Goal: Information Seeking & Learning: Learn about a topic

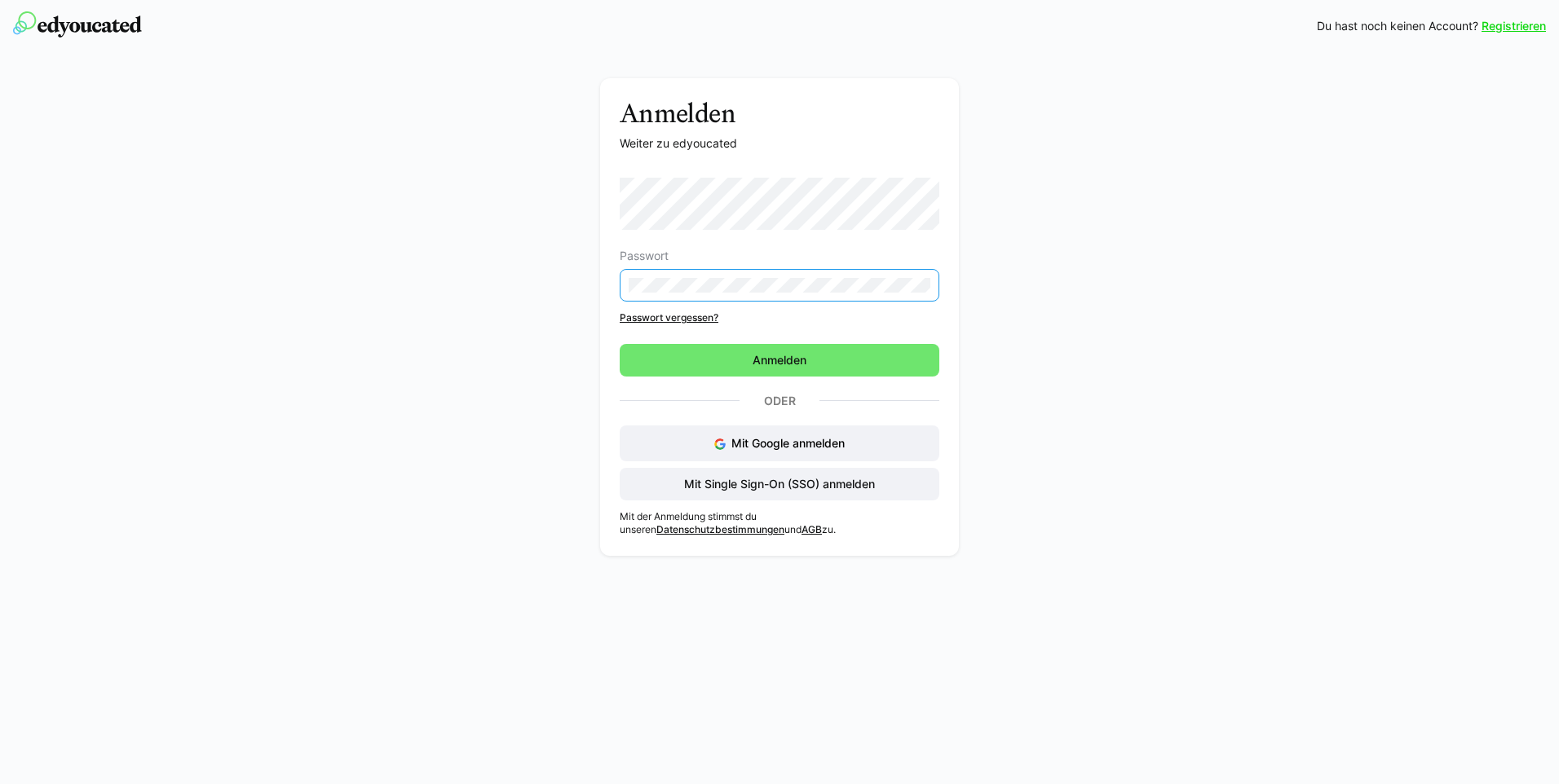
click at [673, 294] on eds-input at bounding box center [779, 285] width 320 height 33
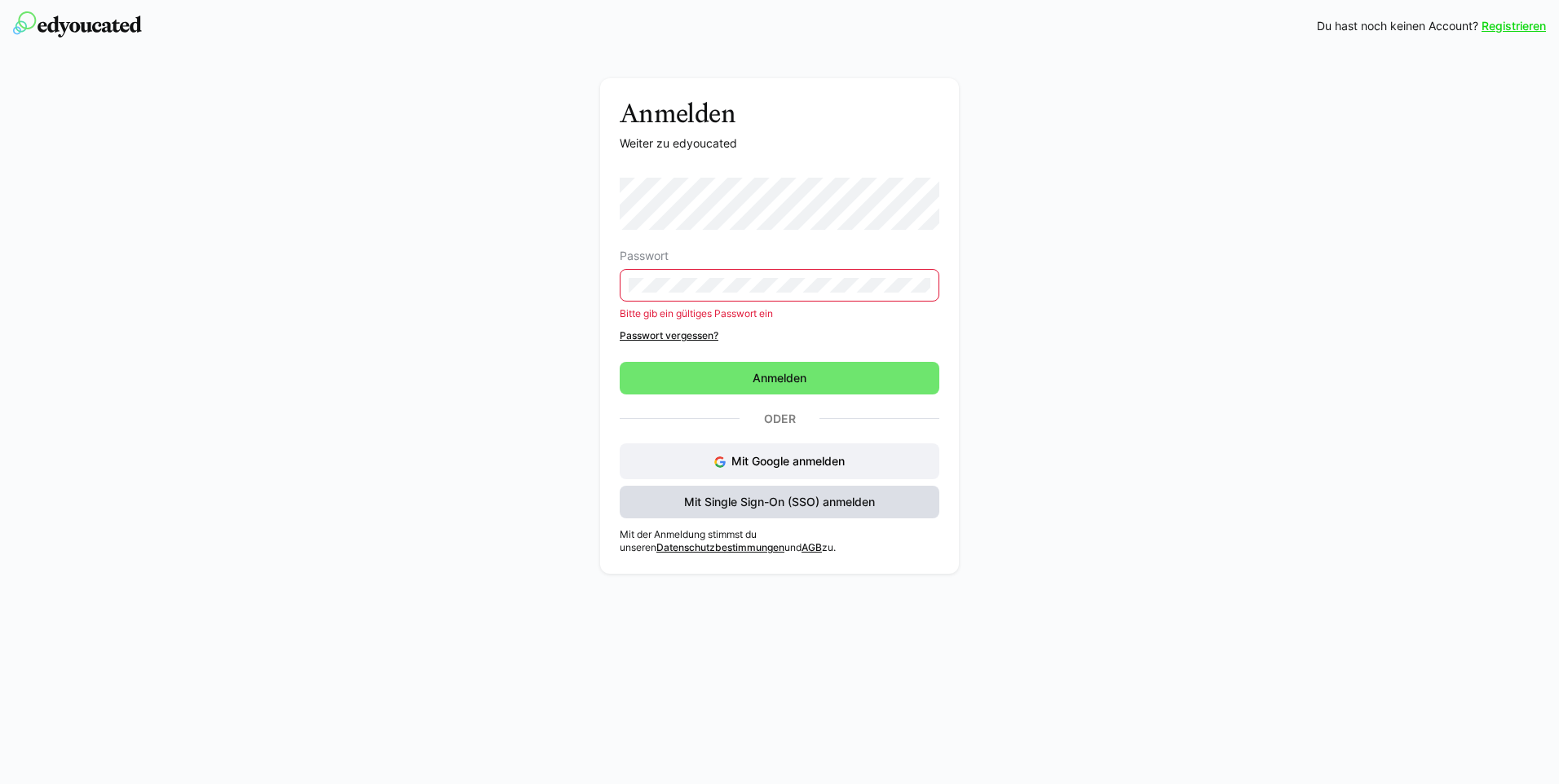
click at [728, 503] on span "Mit Single Sign-On (SSO) anmelden" at bounding box center [779, 501] width 196 height 16
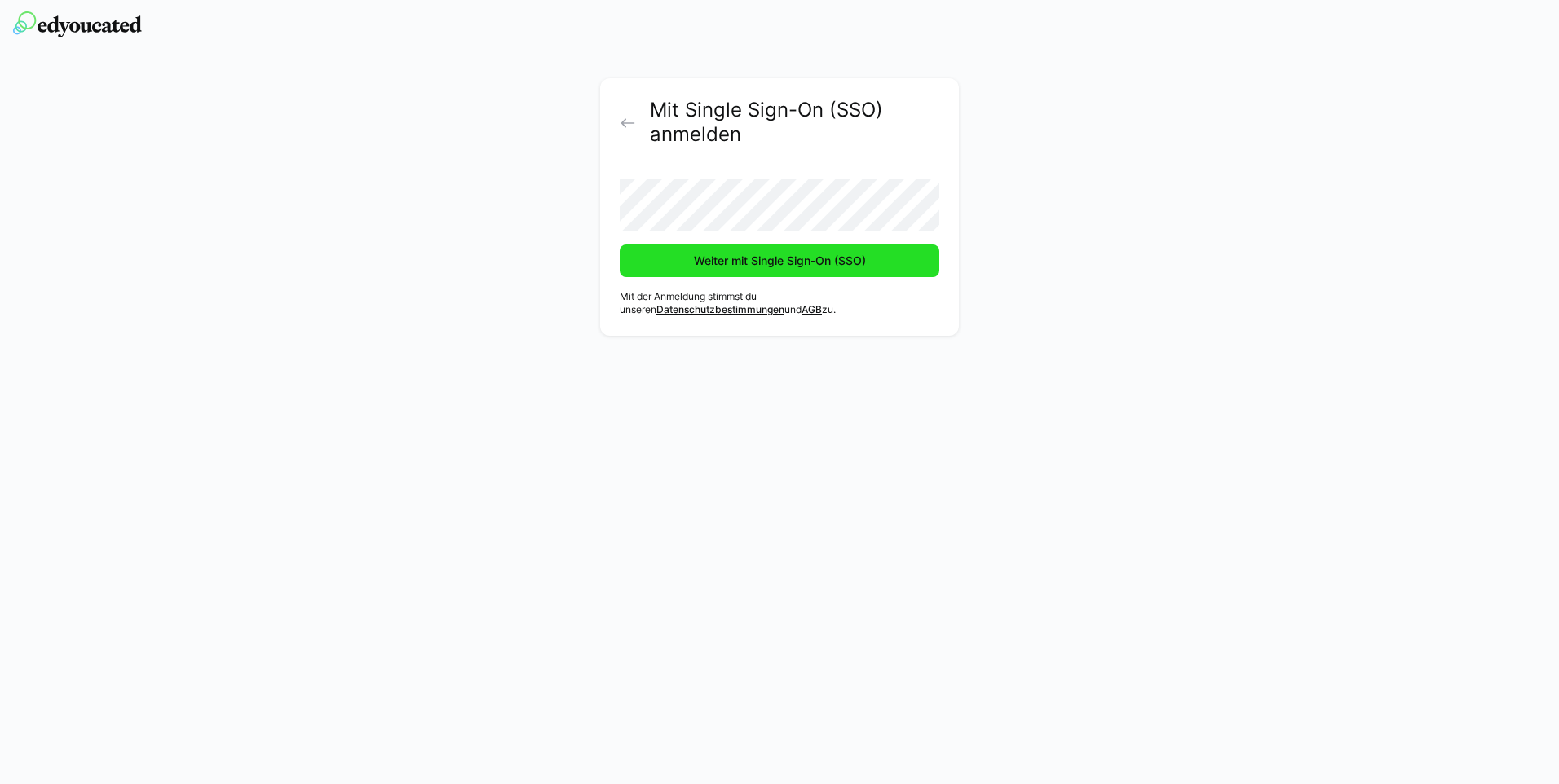
click at [711, 254] on span "Weiter mit Single Sign-On (SSO)" at bounding box center [780, 260] width 177 height 16
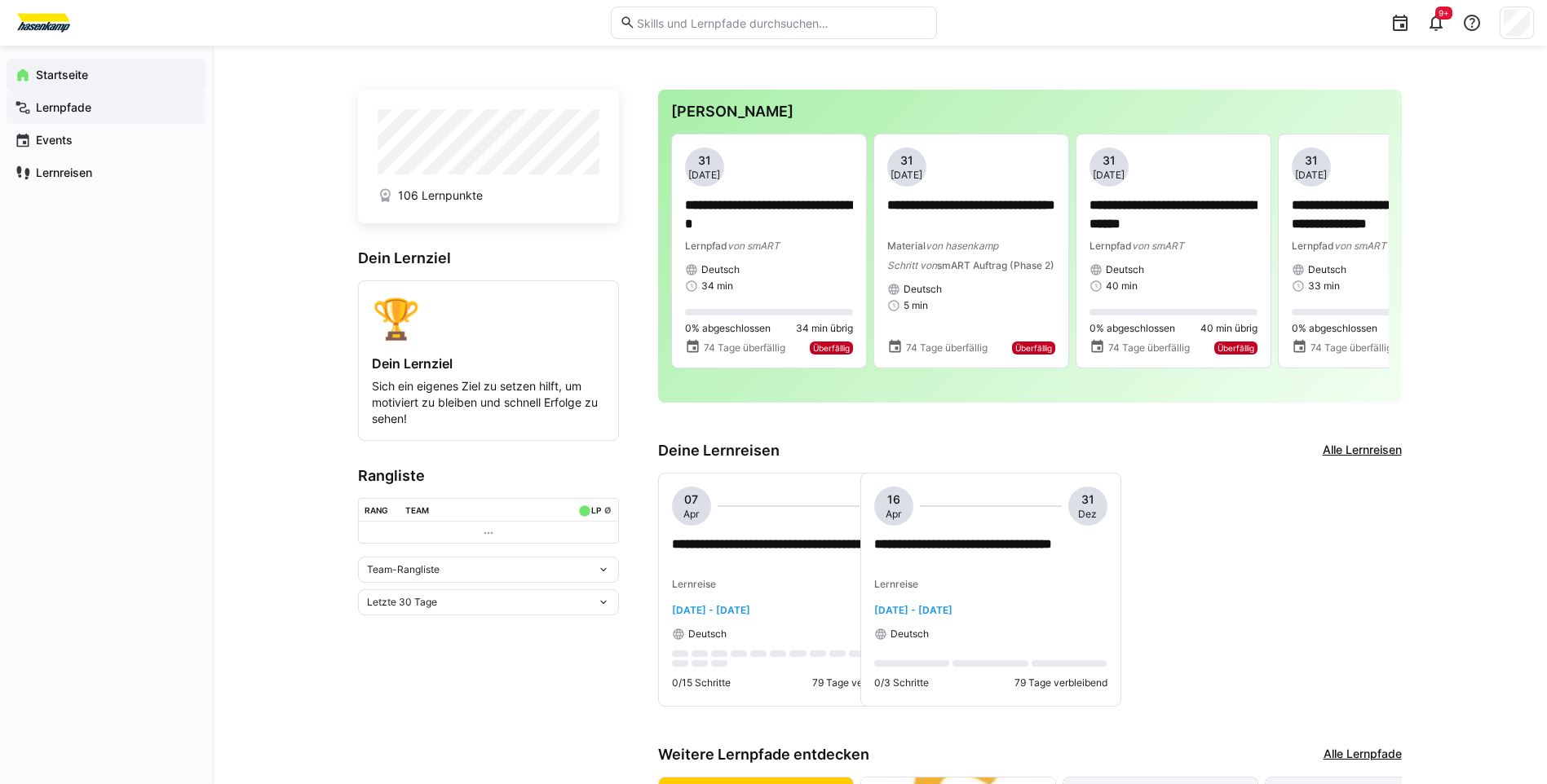
click at [0, 0] on app-navigation-label "Lernpfade" at bounding box center [0, 0] width 0 height 0
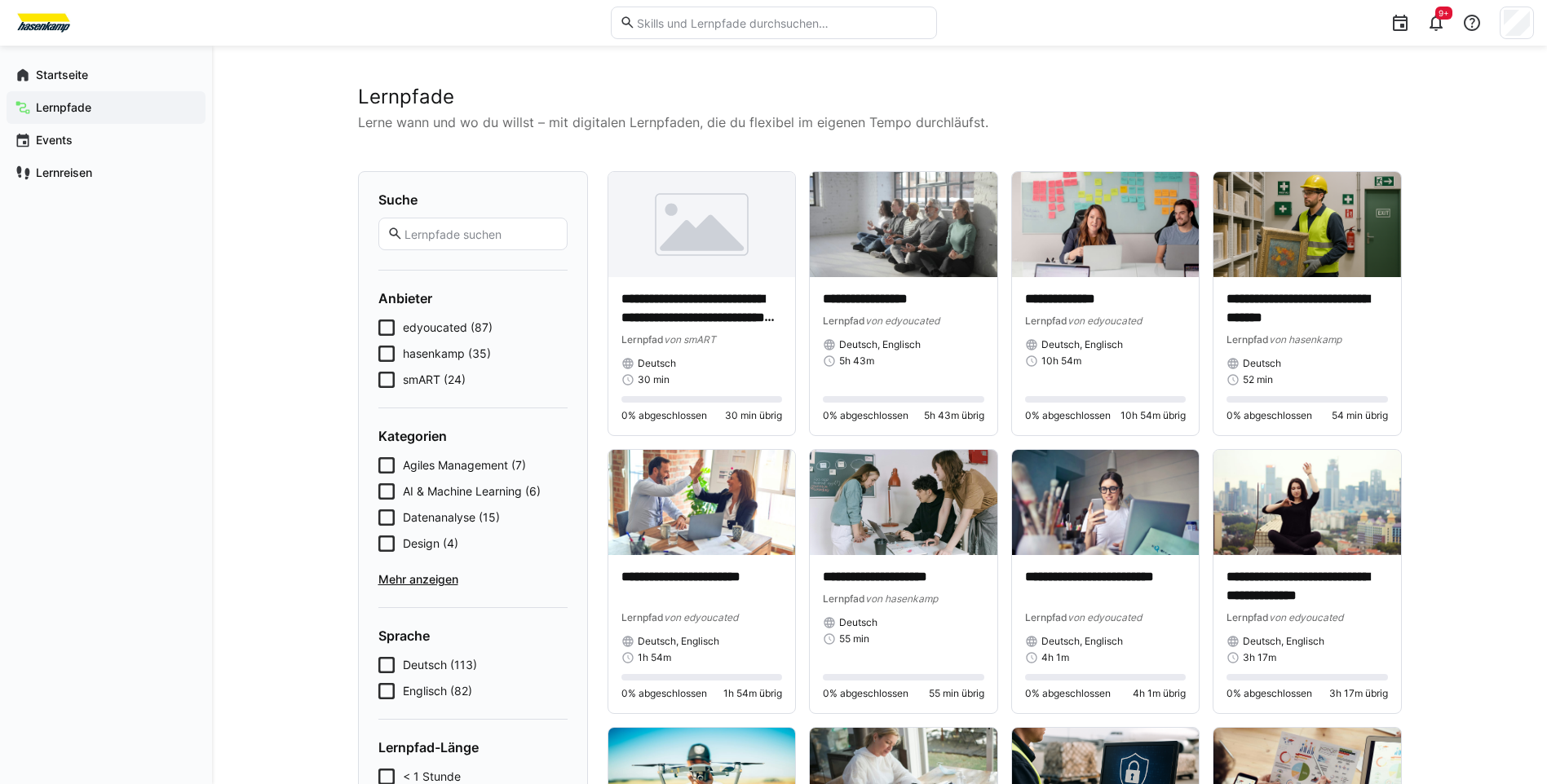
click at [388, 320] on icon at bounding box center [386, 327] width 16 height 16
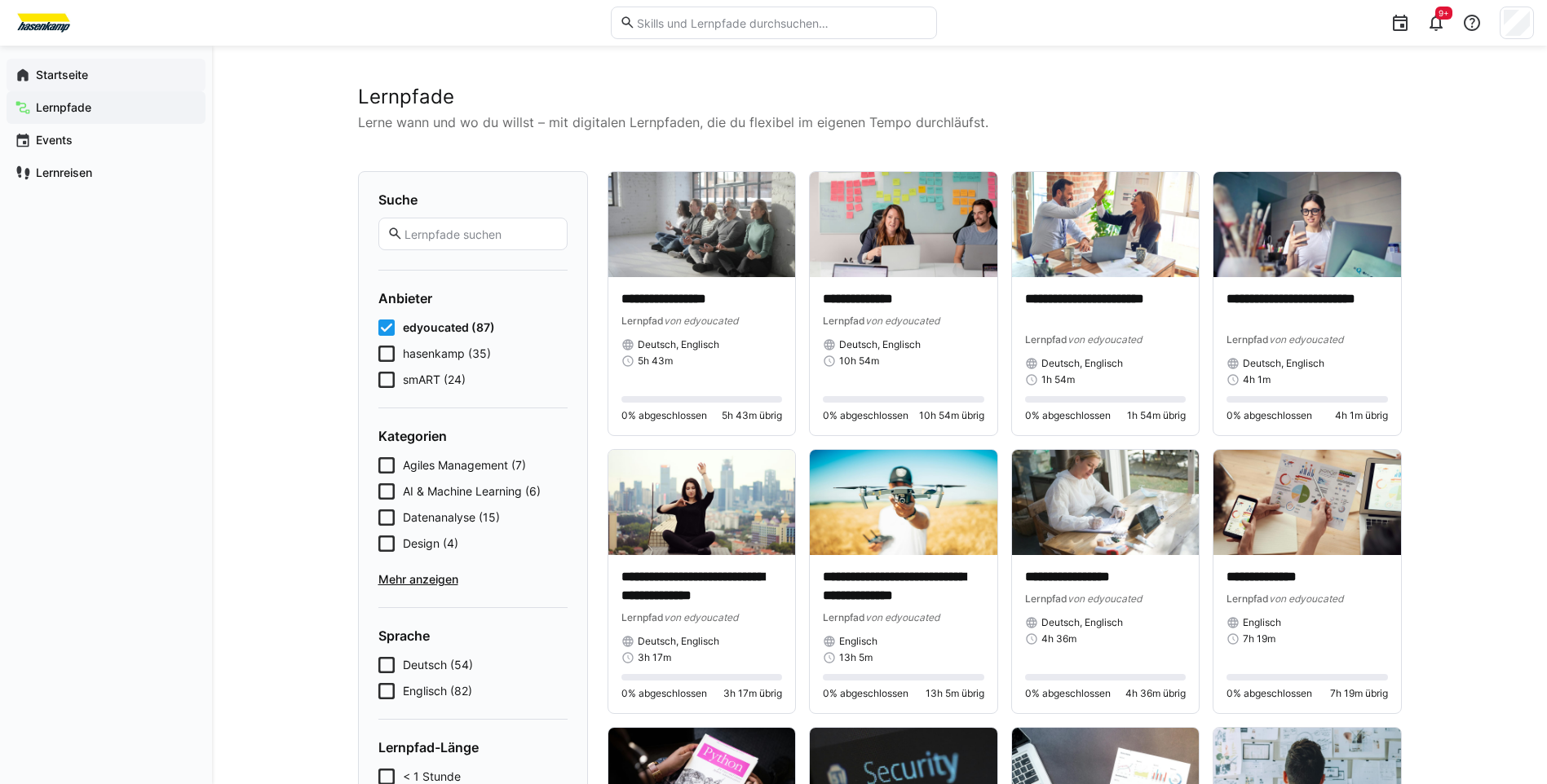
click at [48, 66] on span "Startseite" at bounding box center [115, 74] width 164 height 16
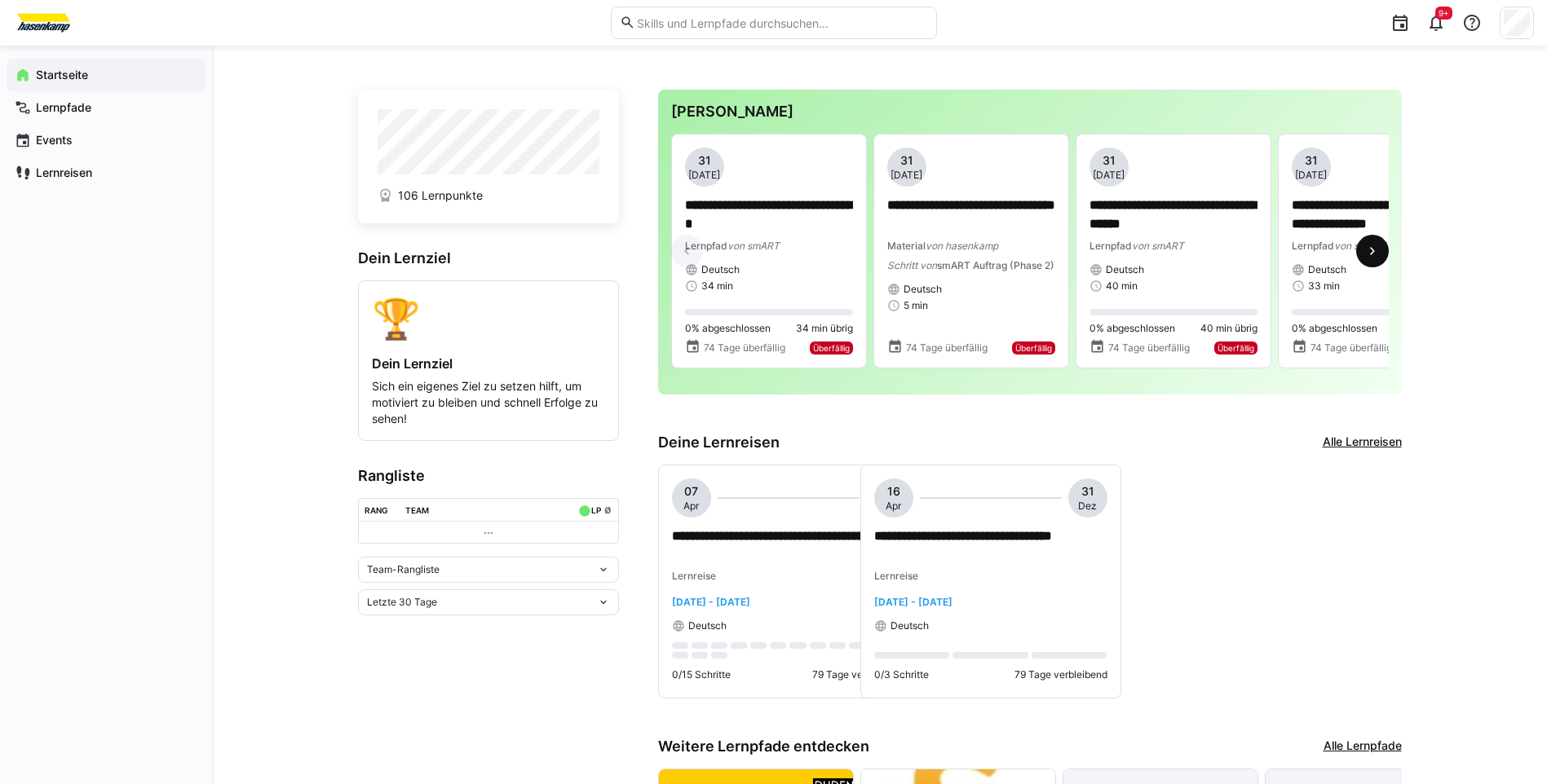
click at [1373, 253] on eds-icon at bounding box center [1372, 251] width 16 height 16
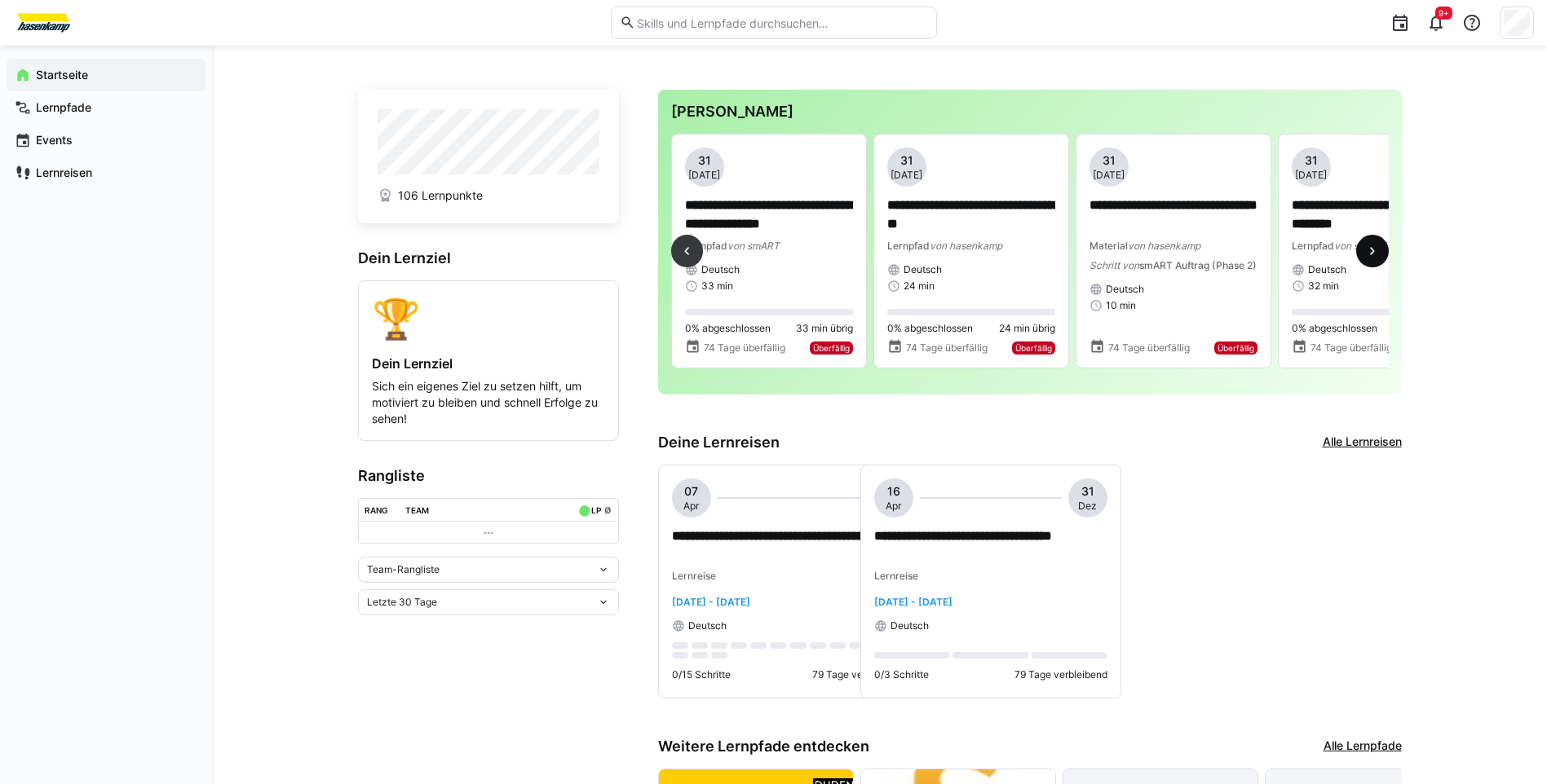
click at [1373, 253] on eds-icon at bounding box center [1372, 251] width 16 height 16
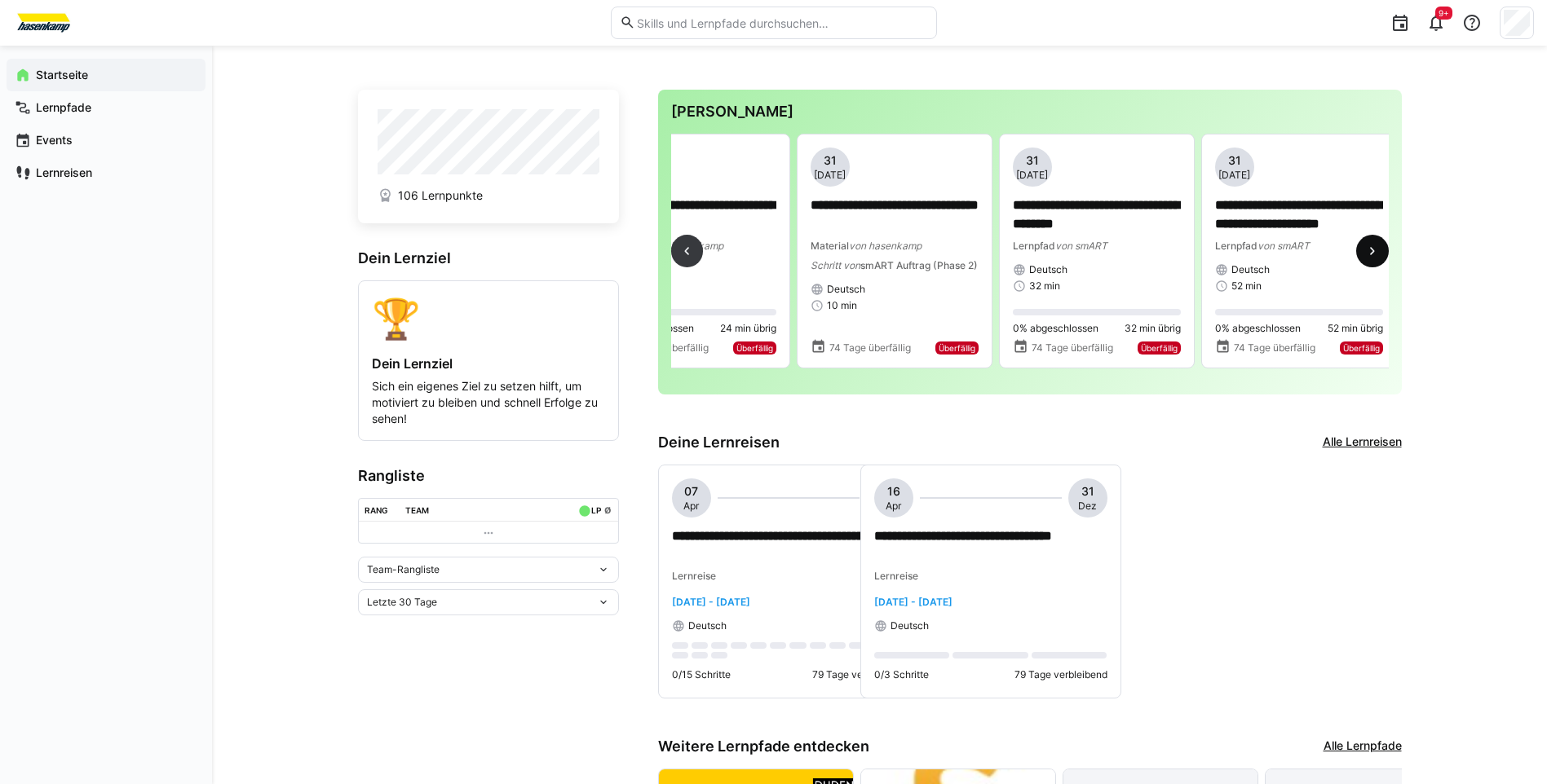
scroll to position [0, 1214]
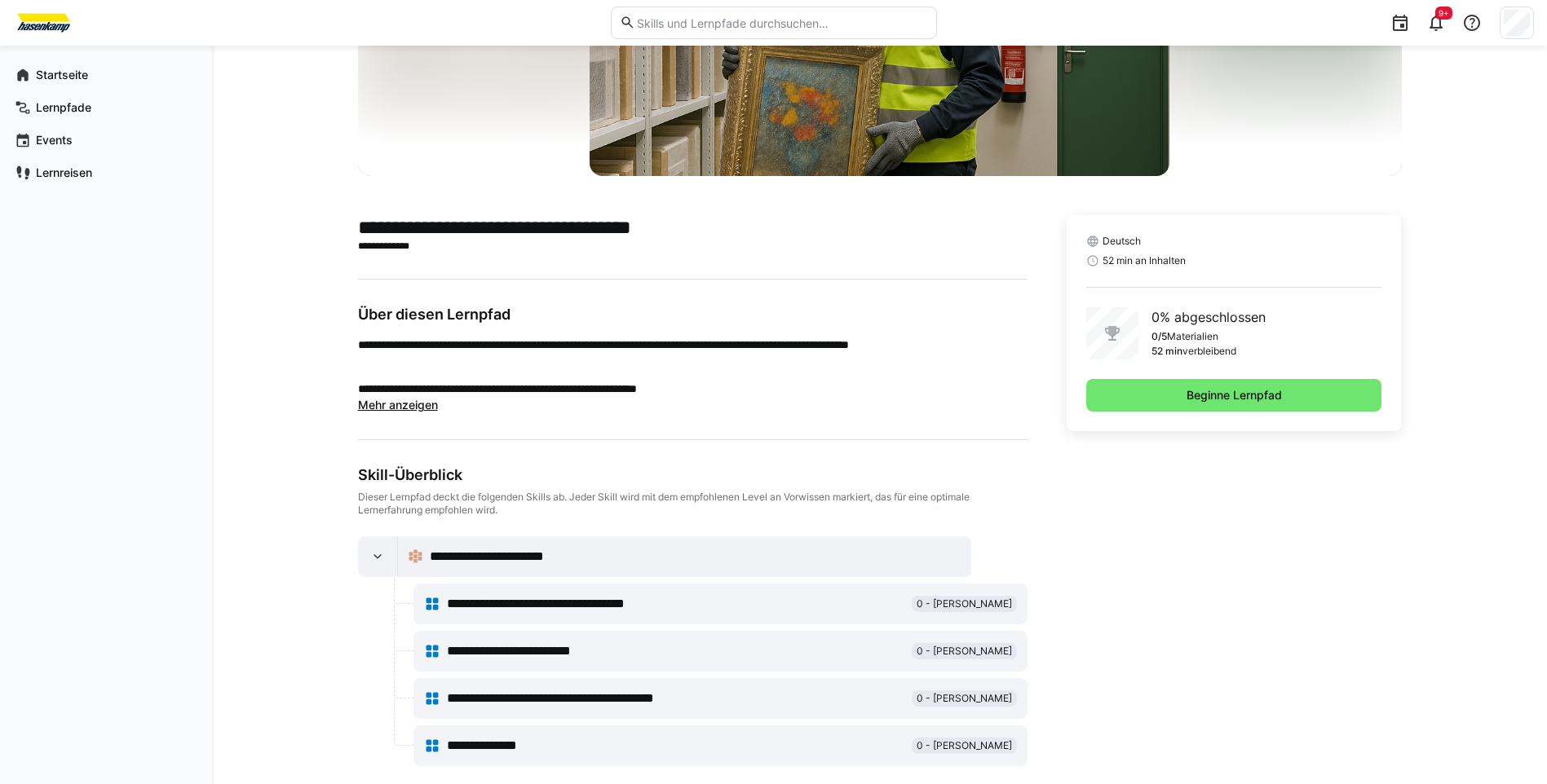
scroll to position [245, 0]
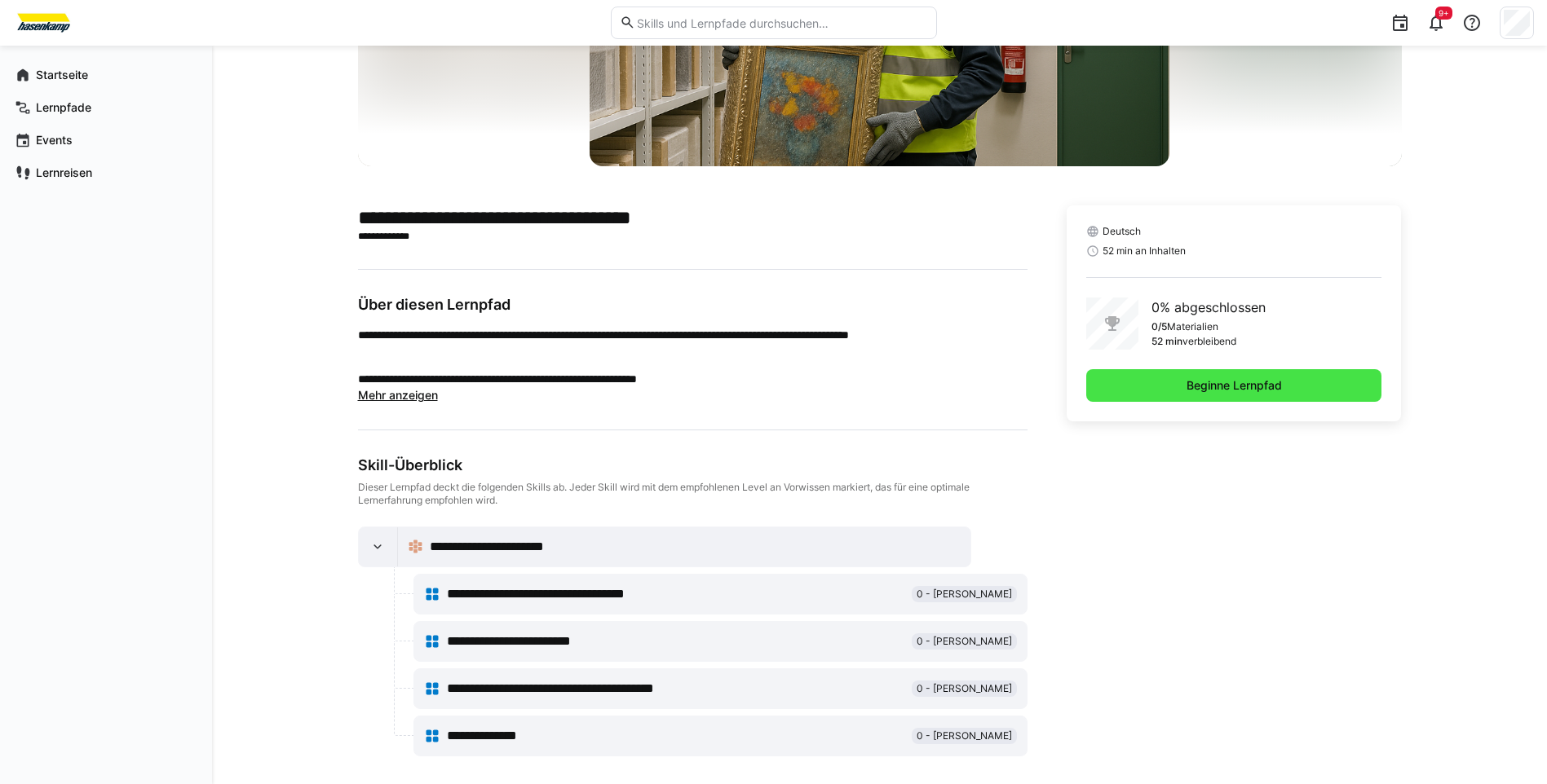
click at [1204, 384] on span "Beginne Lernpfad" at bounding box center [1234, 385] width 100 height 16
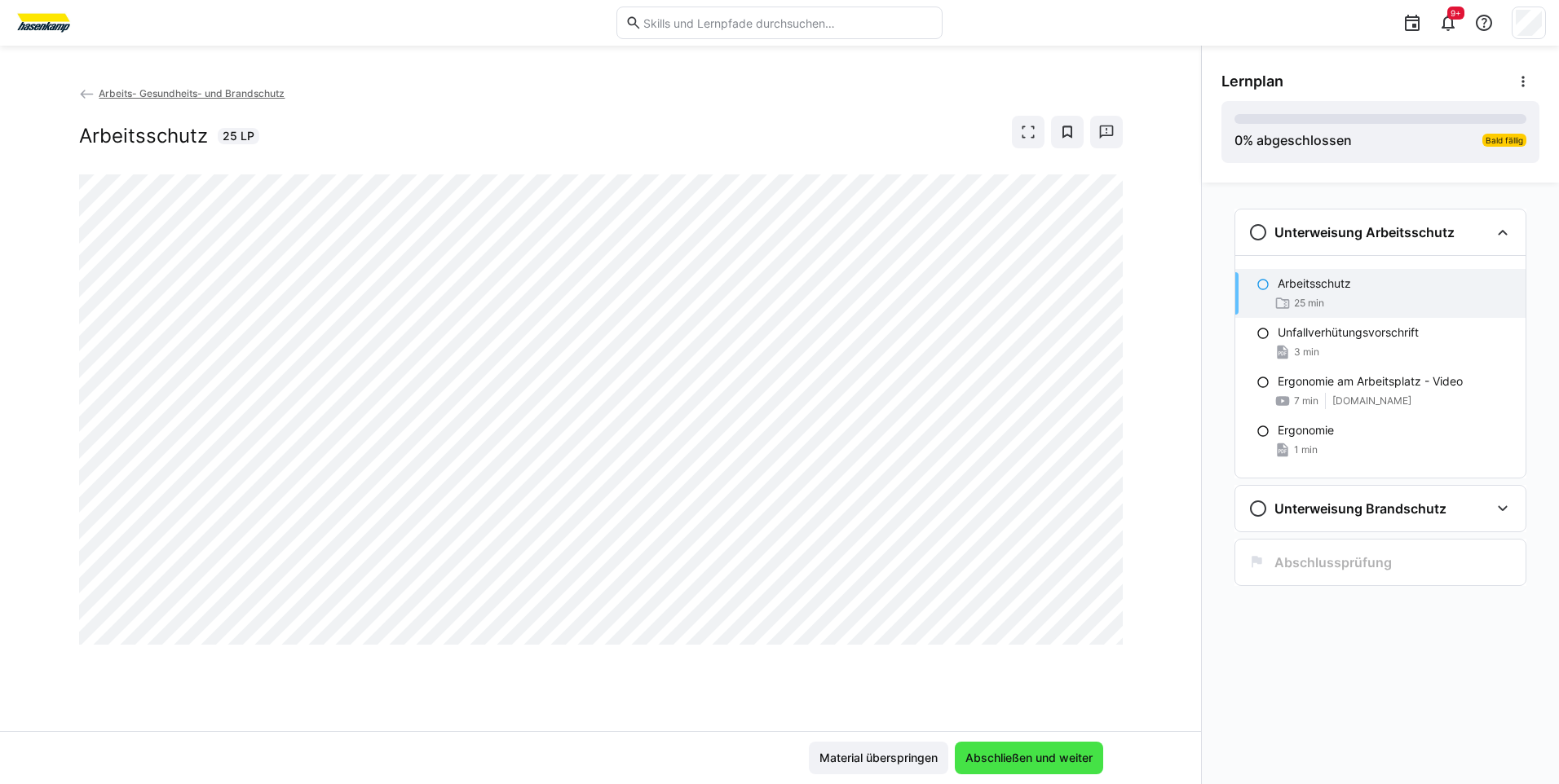
click at [997, 759] on span "Abschließen und weiter" at bounding box center [1028, 757] width 132 height 16
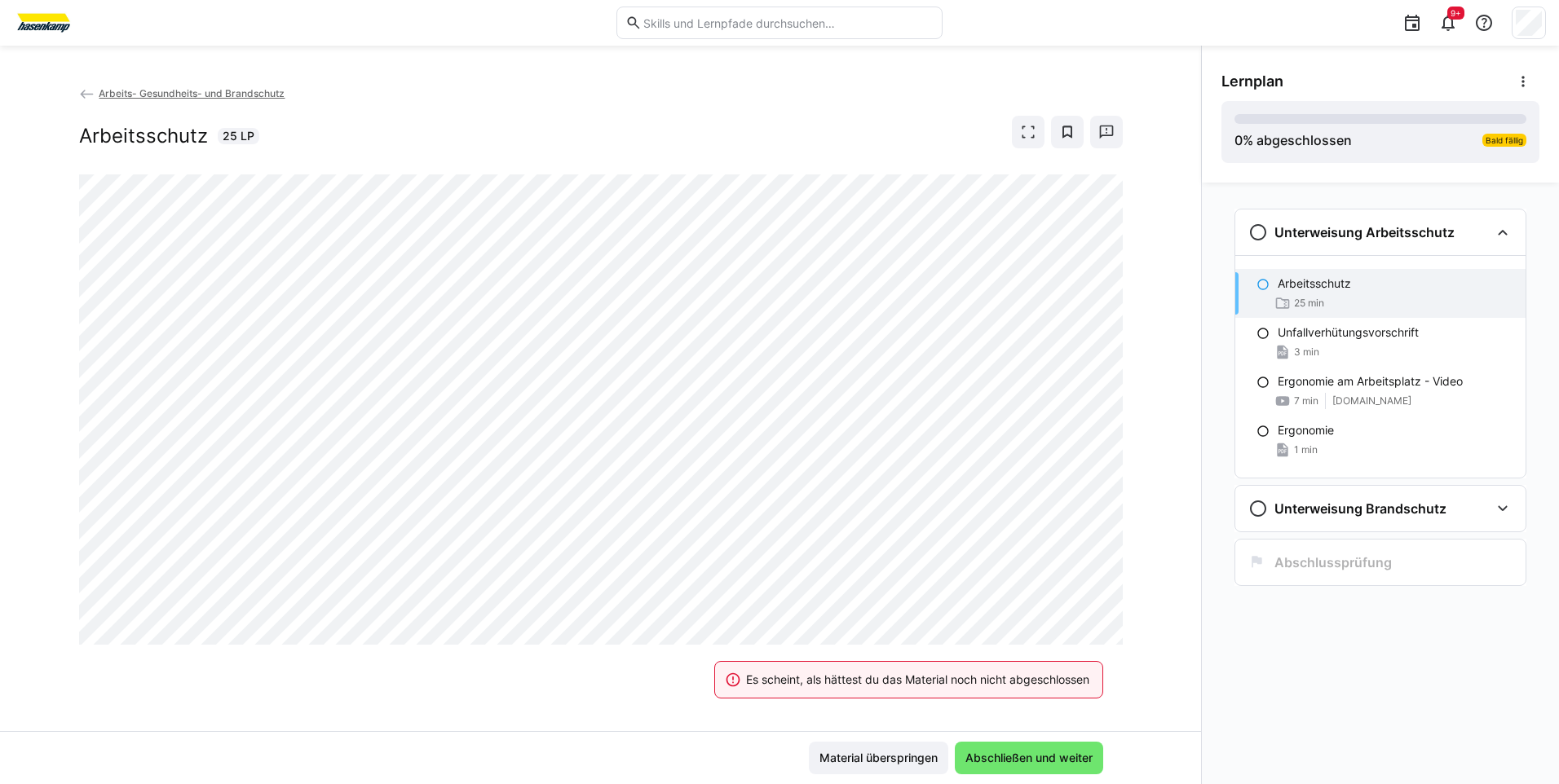
click at [925, 707] on div "Es scheint, als hättest du das Material noch nicht abgeschlossen" at bounding box center [908, 679] width 428 height 72
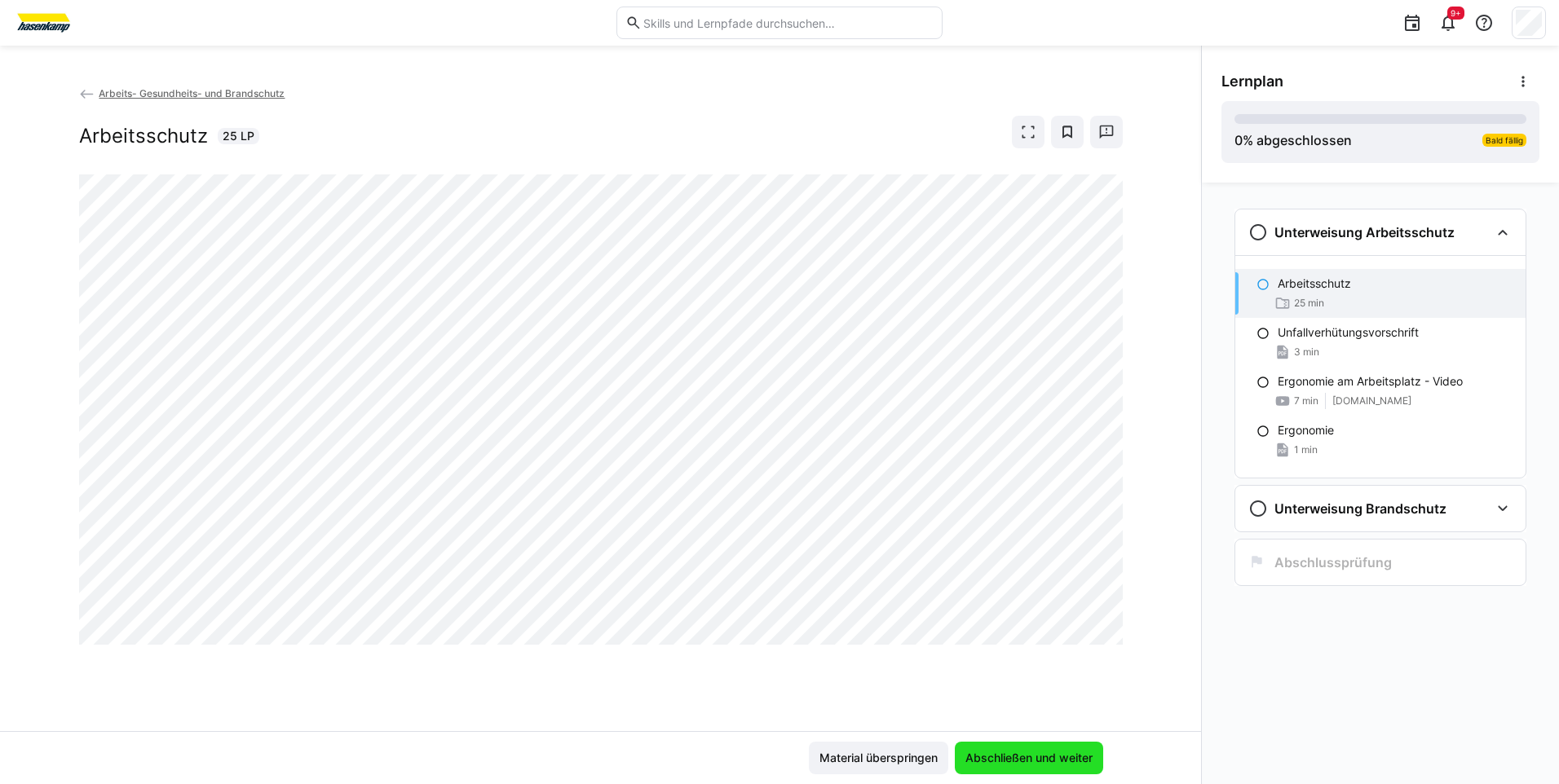
click at [1013, 753] on span "Abschließen und weiter" at bounding box center [1028, 757] width 132 height 16
click at [1024, 750] on span "Abschließen und weiter" at bounding box center [1029, 758] width 148 height 33
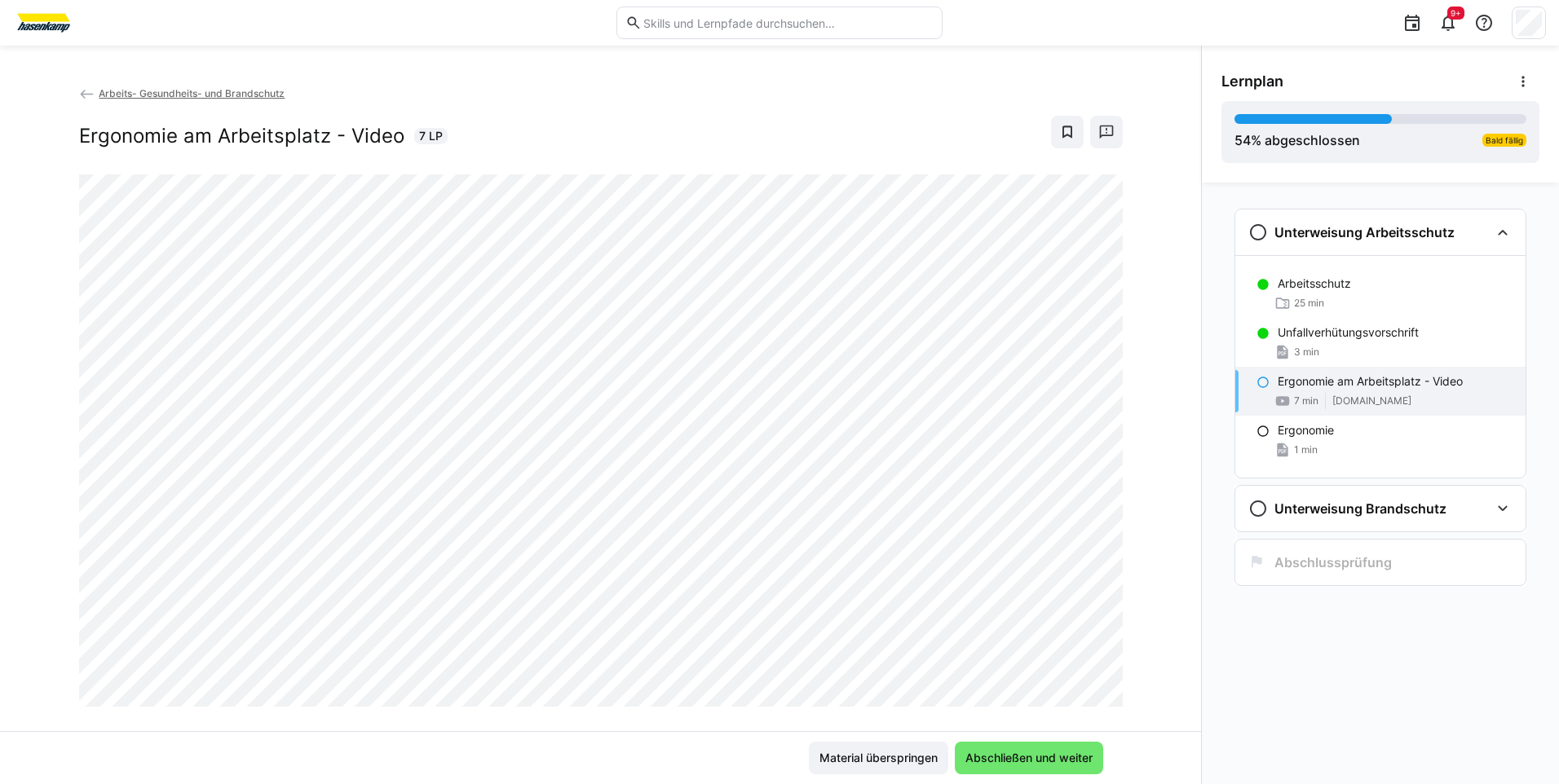
click at [1102, 671] on div at bounding box center [1103, 660] width 40 height 34
click at [1038, 753] on span "Abschließen und weiter" at bounding box center [1028, 757] width 132 height 16
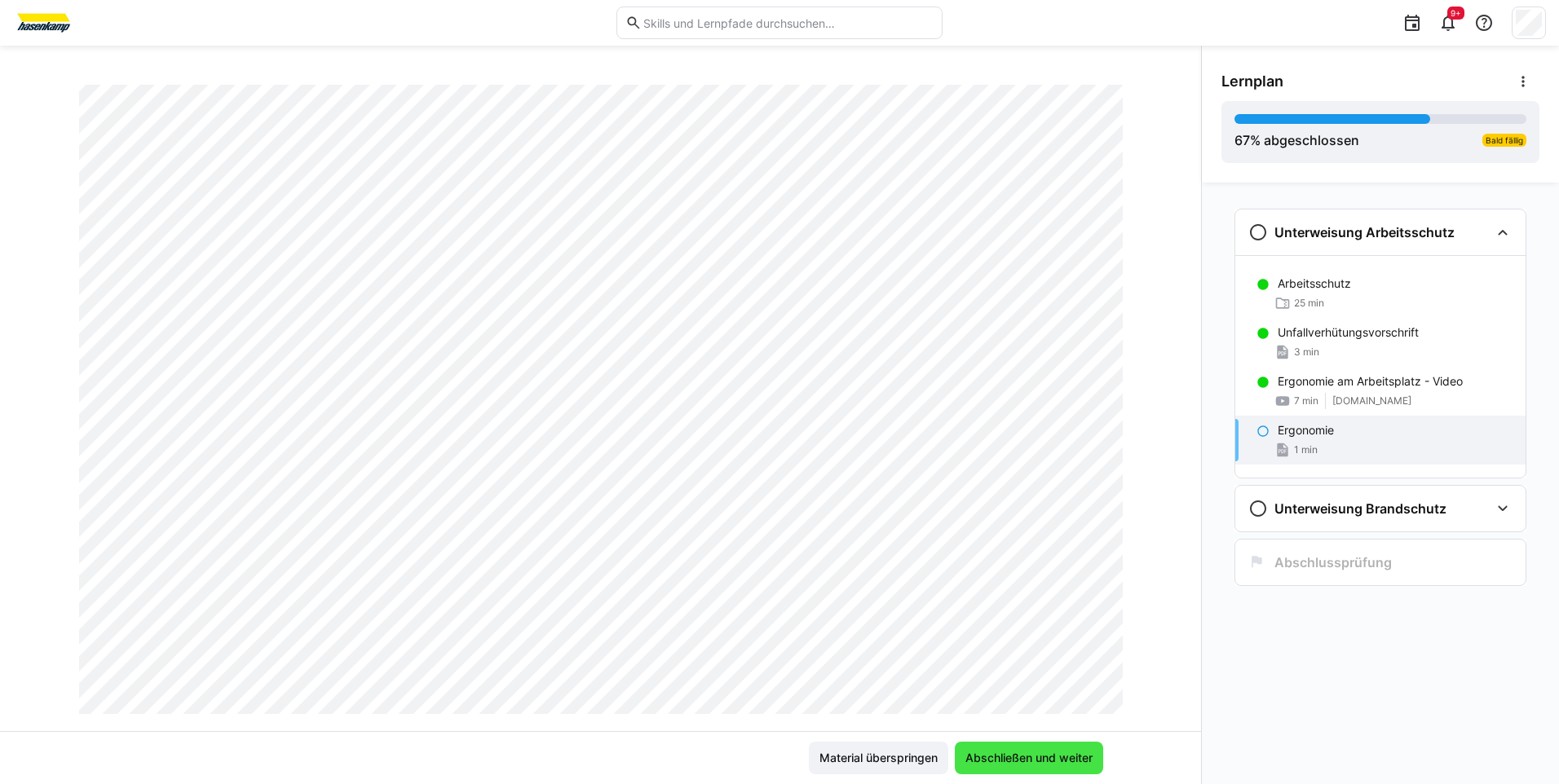
scroll to position [163, 0]
click at [1014, 758] on span "Abschließen und weiter" at bounding box center [1028, 757] width 132 height 16
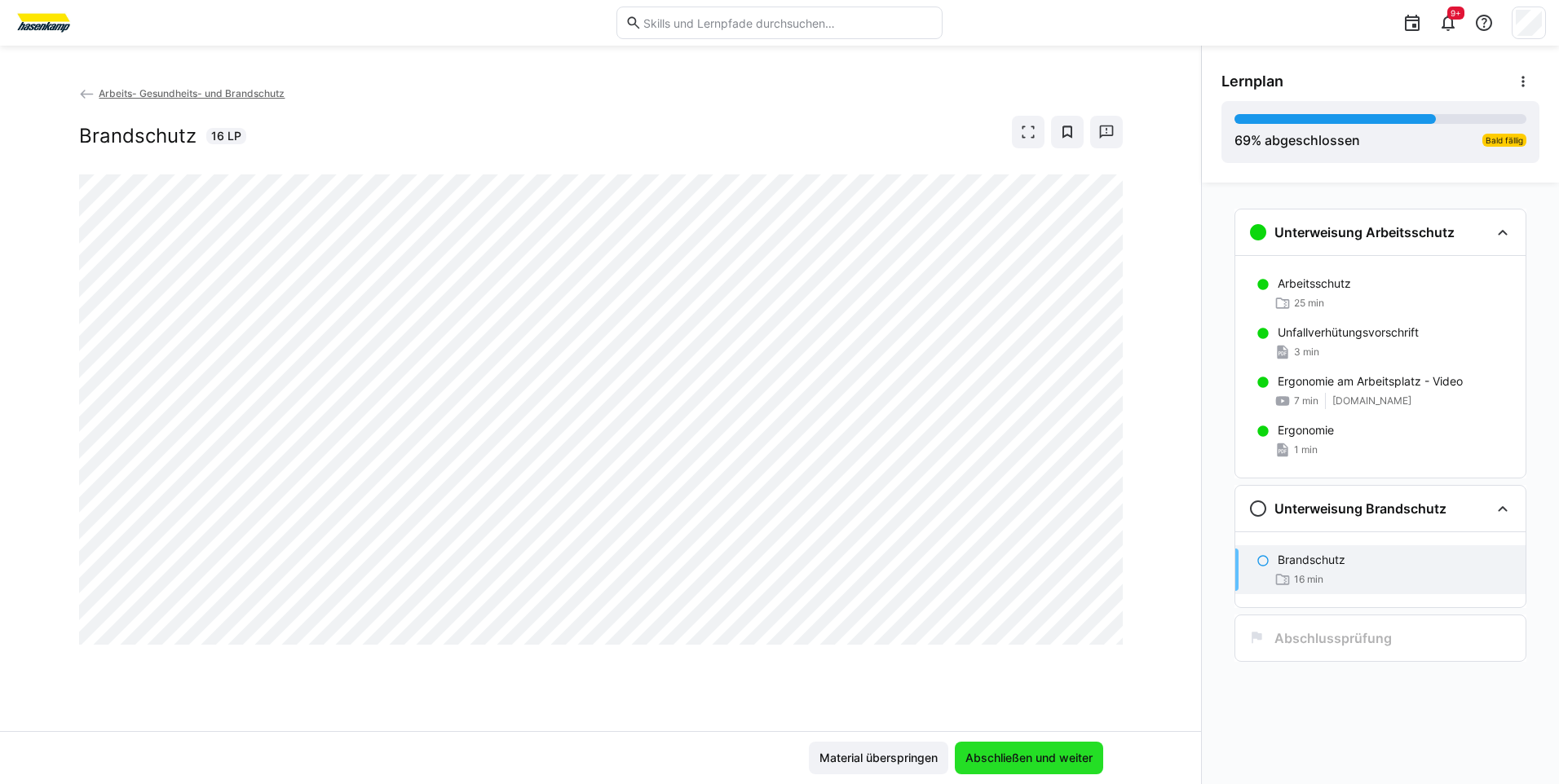
click at [1010, 757] on span "Abschließen und weiter" at bounding box center [1028, 757] width 132 height 16
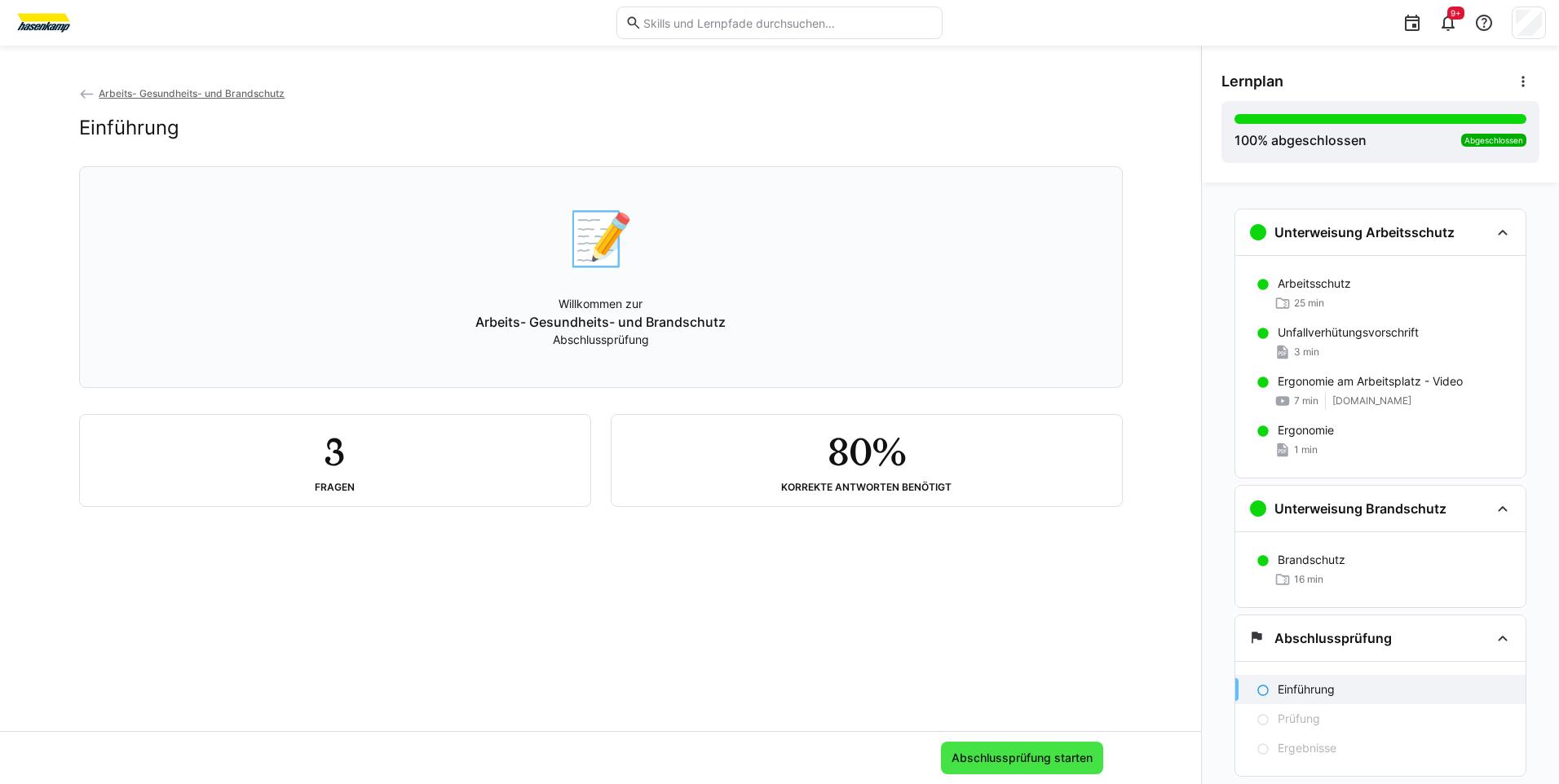
click at [1001, 756] on span "Abschlussprüfung starten" at bounding box center [1021, 757] width 146 height 16
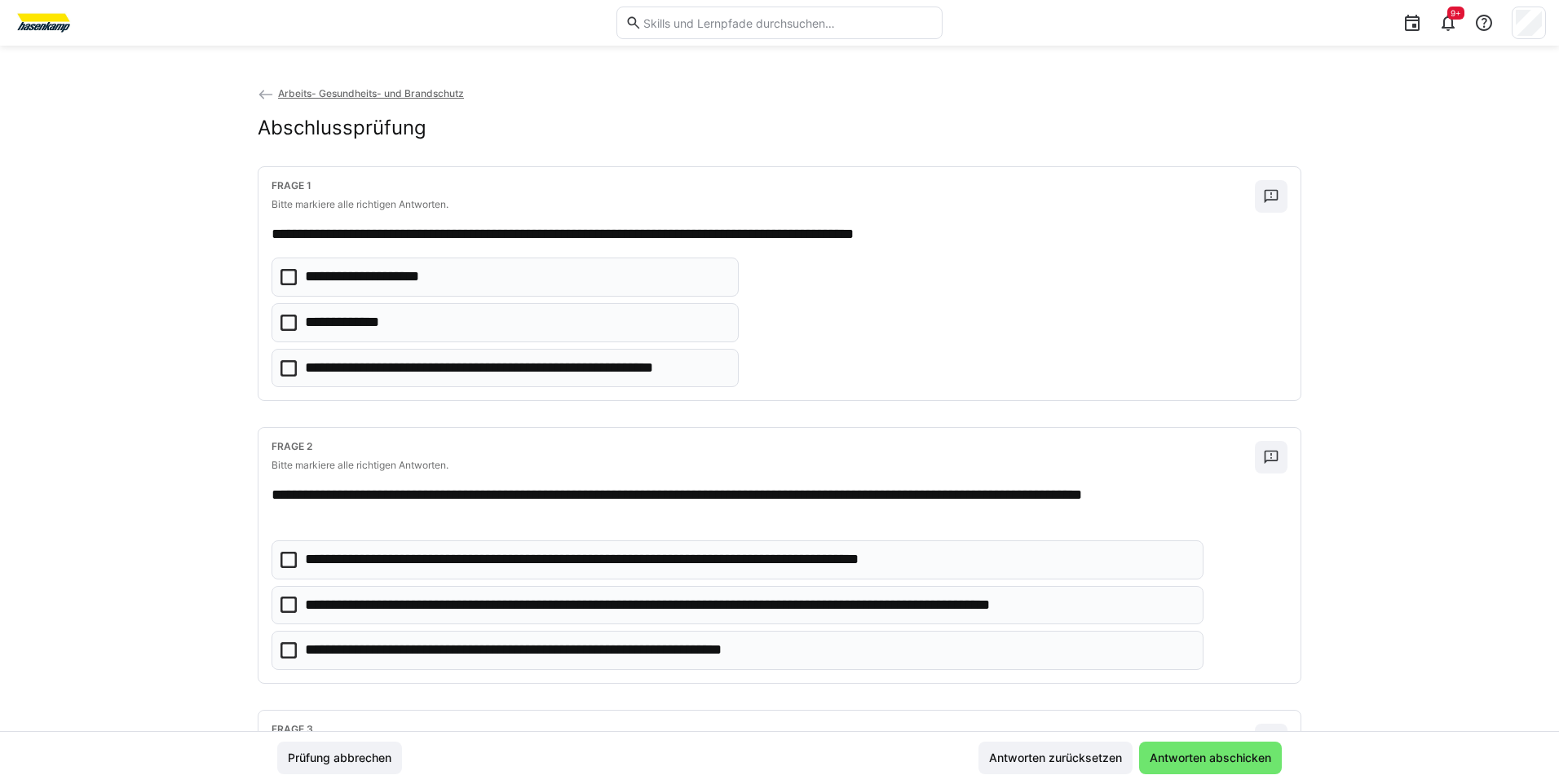
click at [280, 316] on icon at bounding box center [288, 322] width 16 height 16
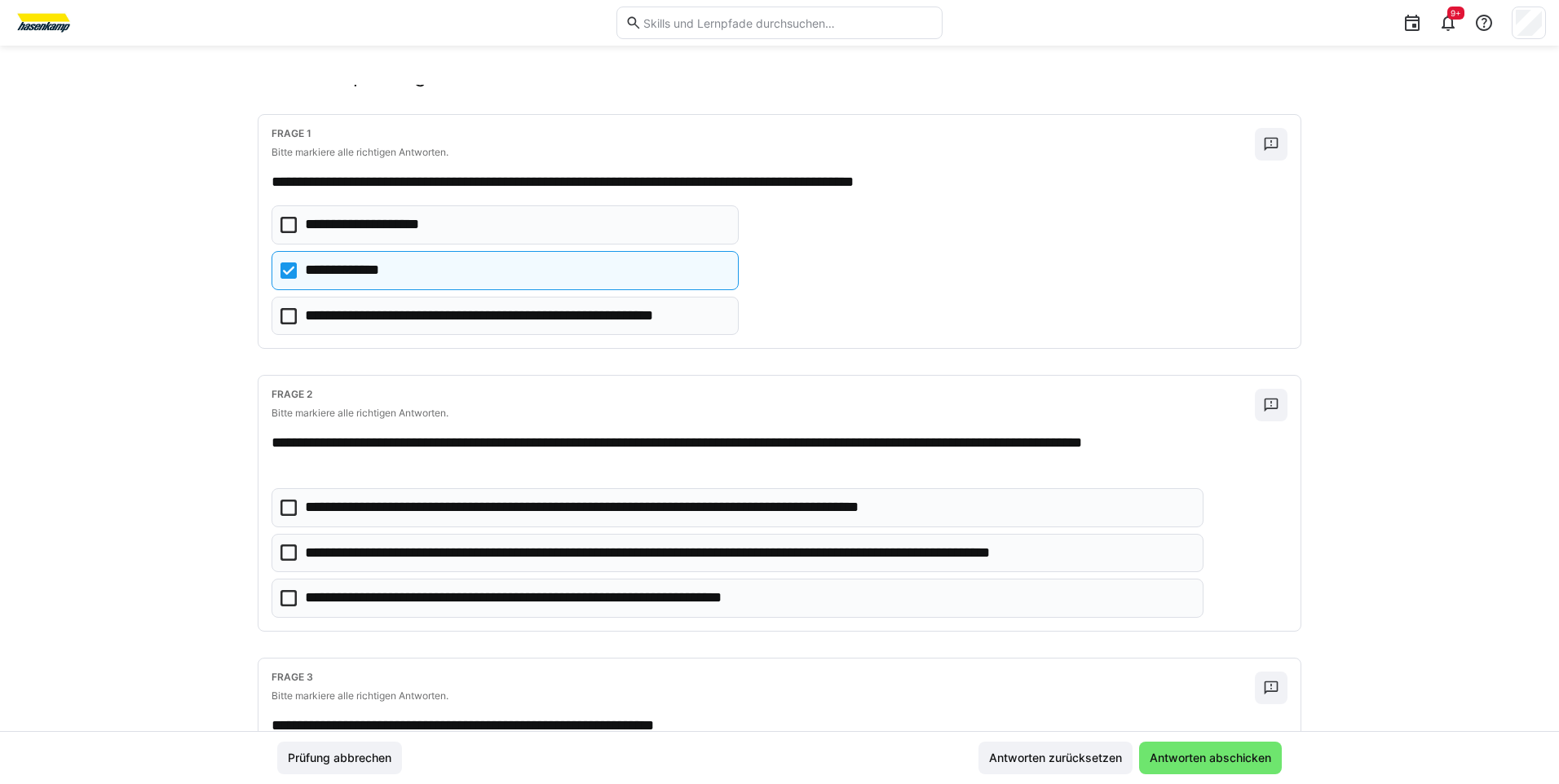
scroll to position [82, 0]
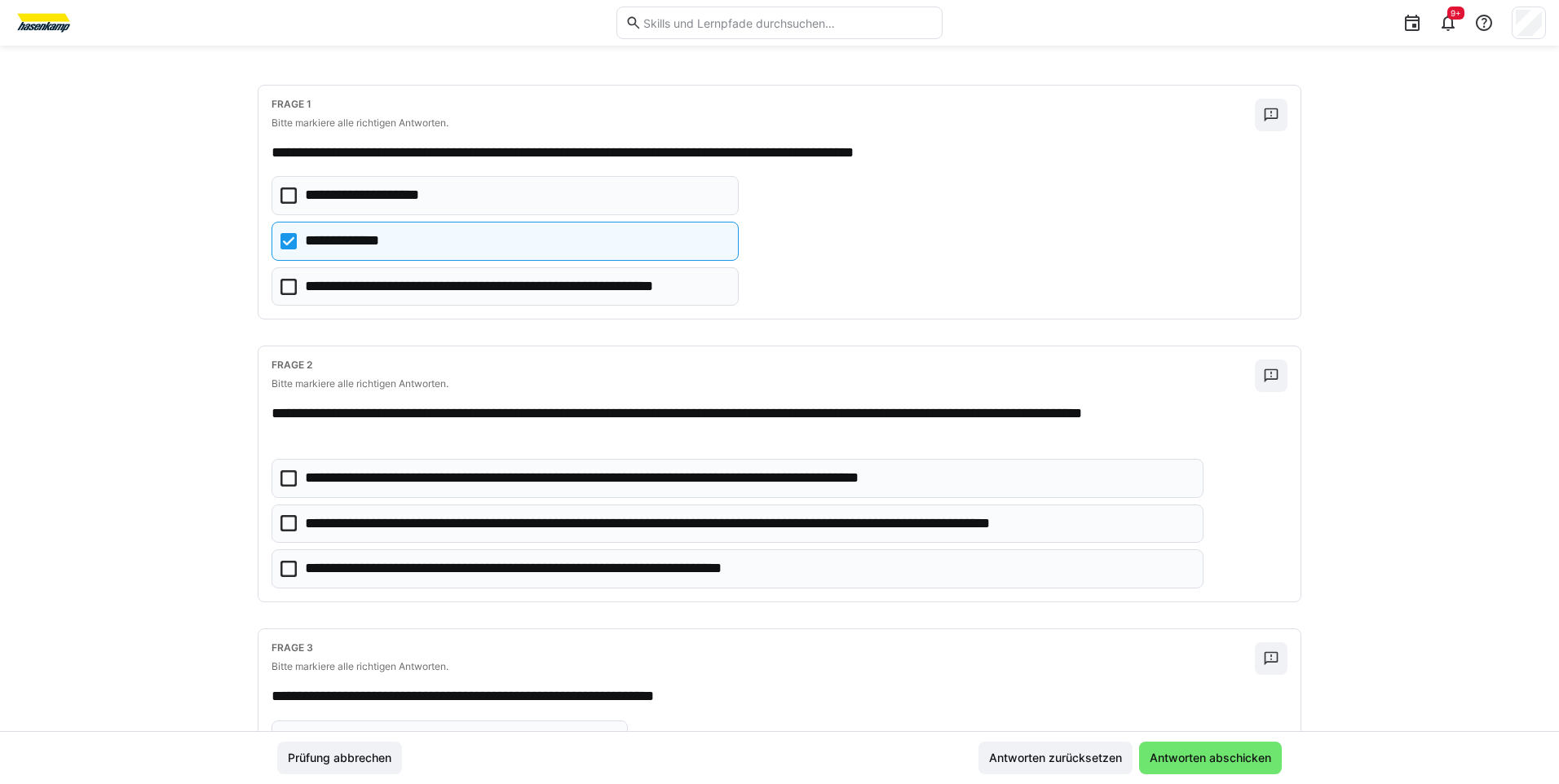
click at [281, 523] on icon at bounding box center [288, 522] width 16 height 16
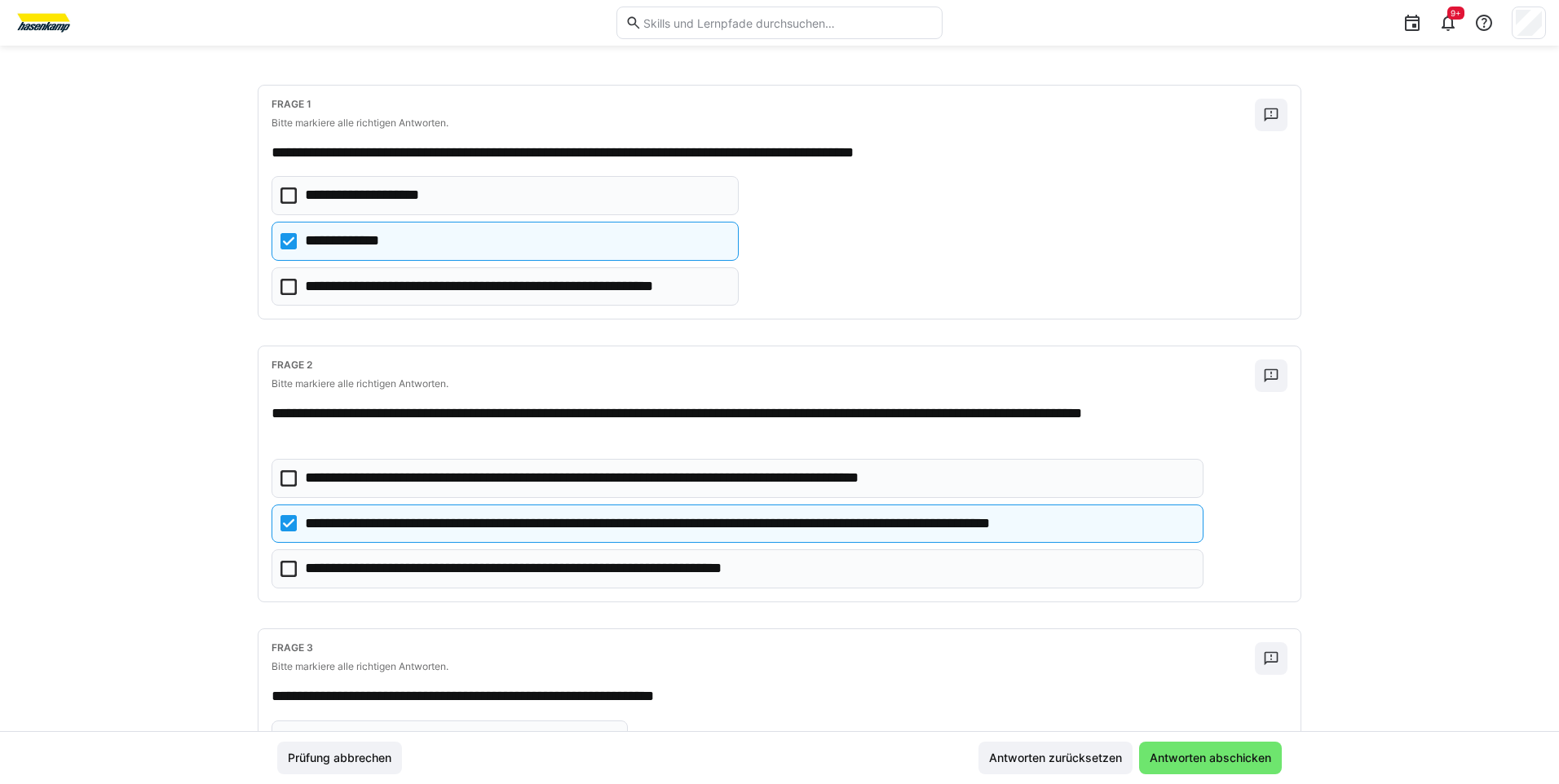
click at [280, 566] on icon at bounding box center [288, 569] width 16 height 16
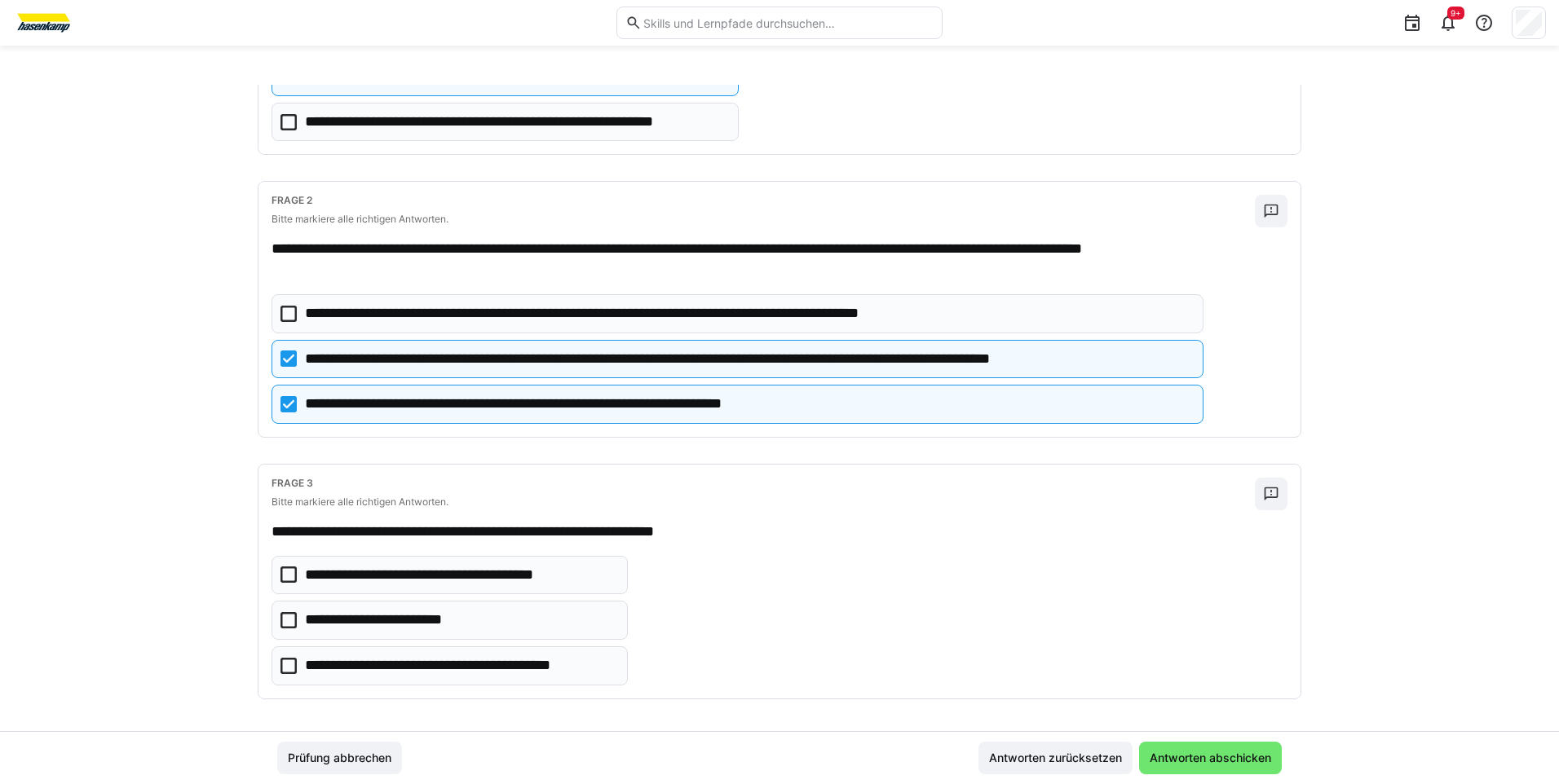
scroll to position [253, 0]
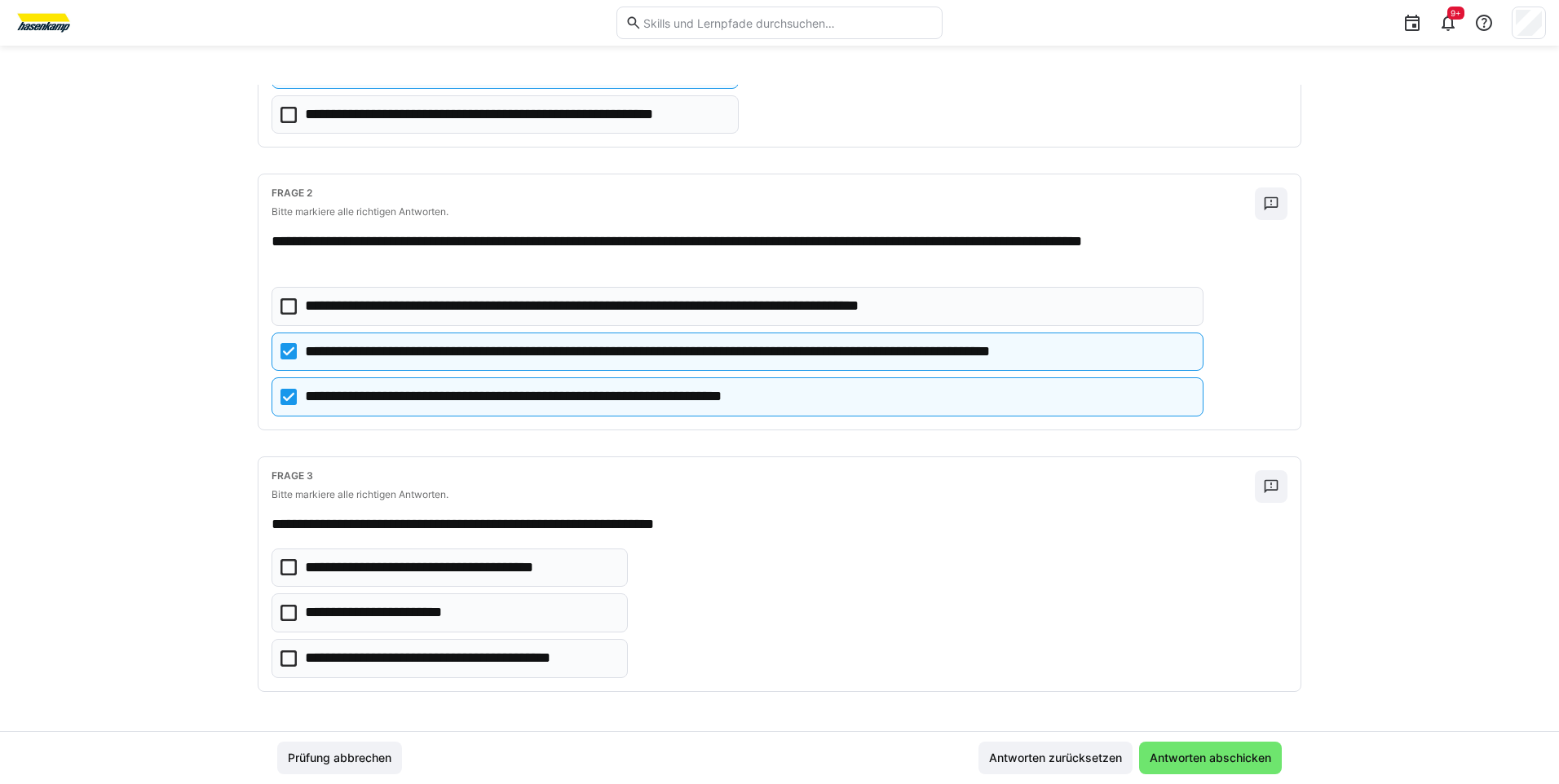
click at [286, 659] on icon at bounding box center [288, 658] width 16 height 16
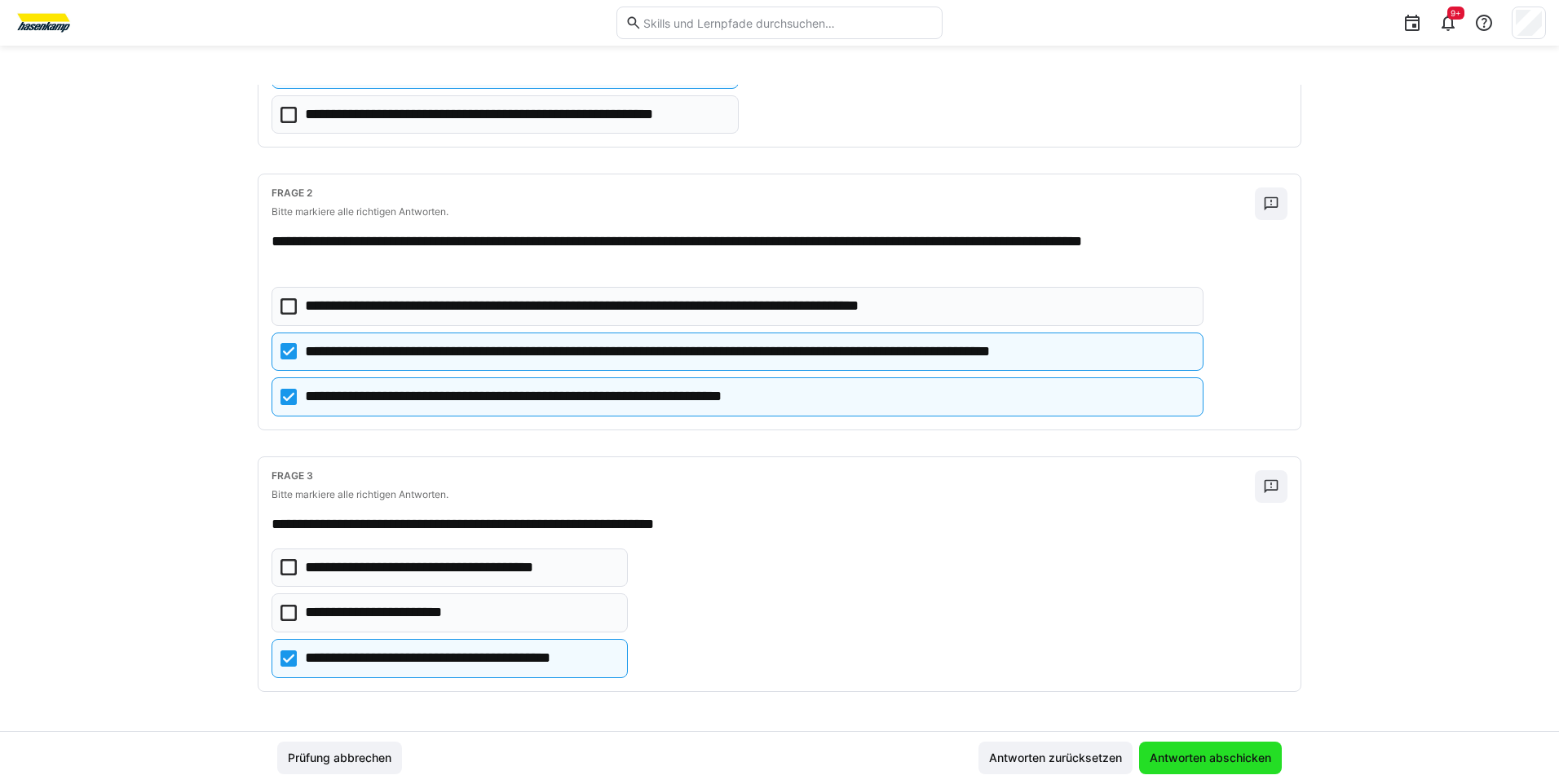
click at [1218, 760] on span "Antworten abschicken" at bounding box center [1210, 757] width 126 height 16
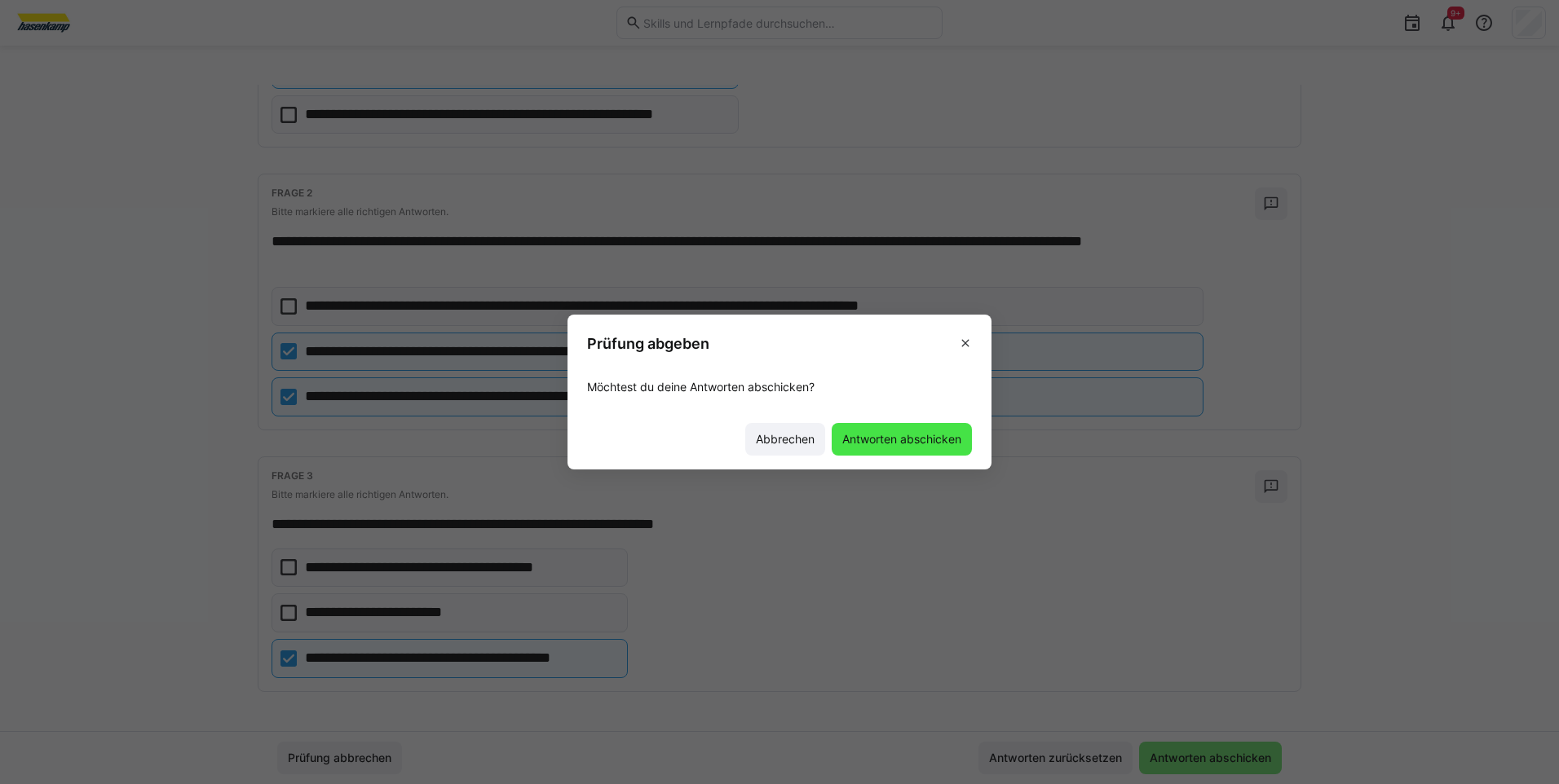
click at [897, 436] on span "Antworten abschicken" at bounding box center [901, 439] width 124 height 16
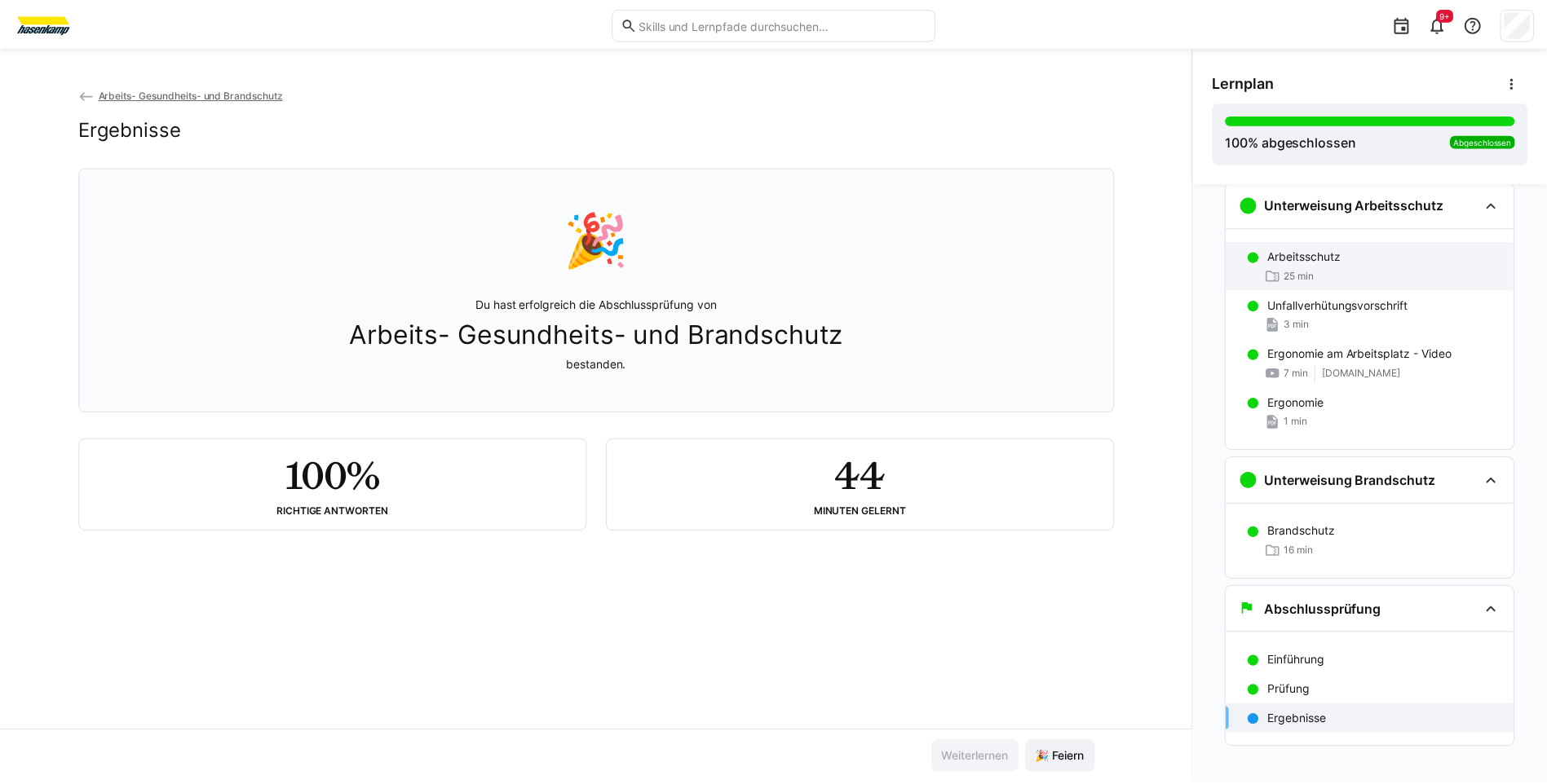
scroll to position [43, 0]
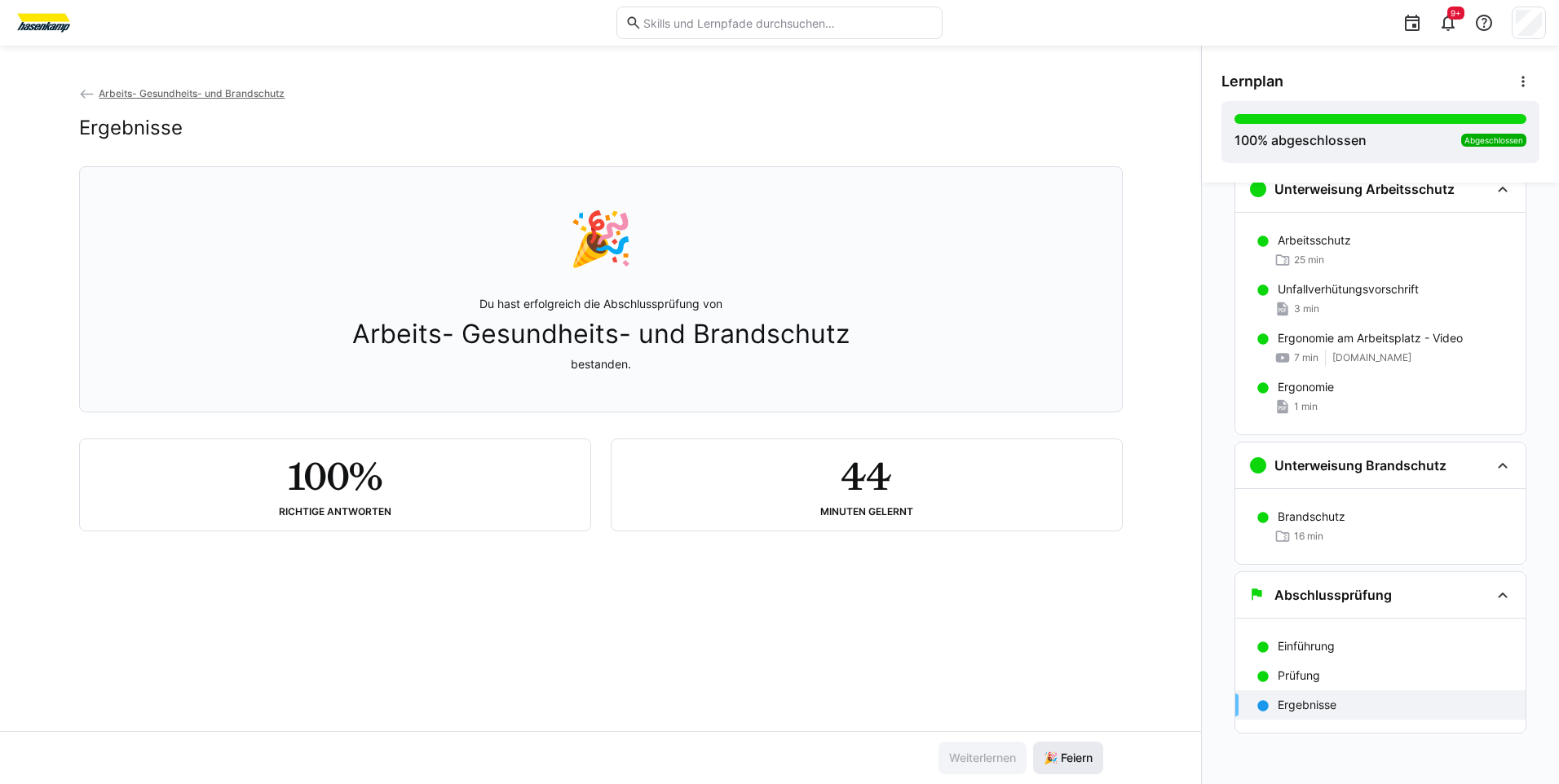
click at [1047, 757] on span "🎉 Feiern" at bounding box center [1068, 757] width 54 height 16
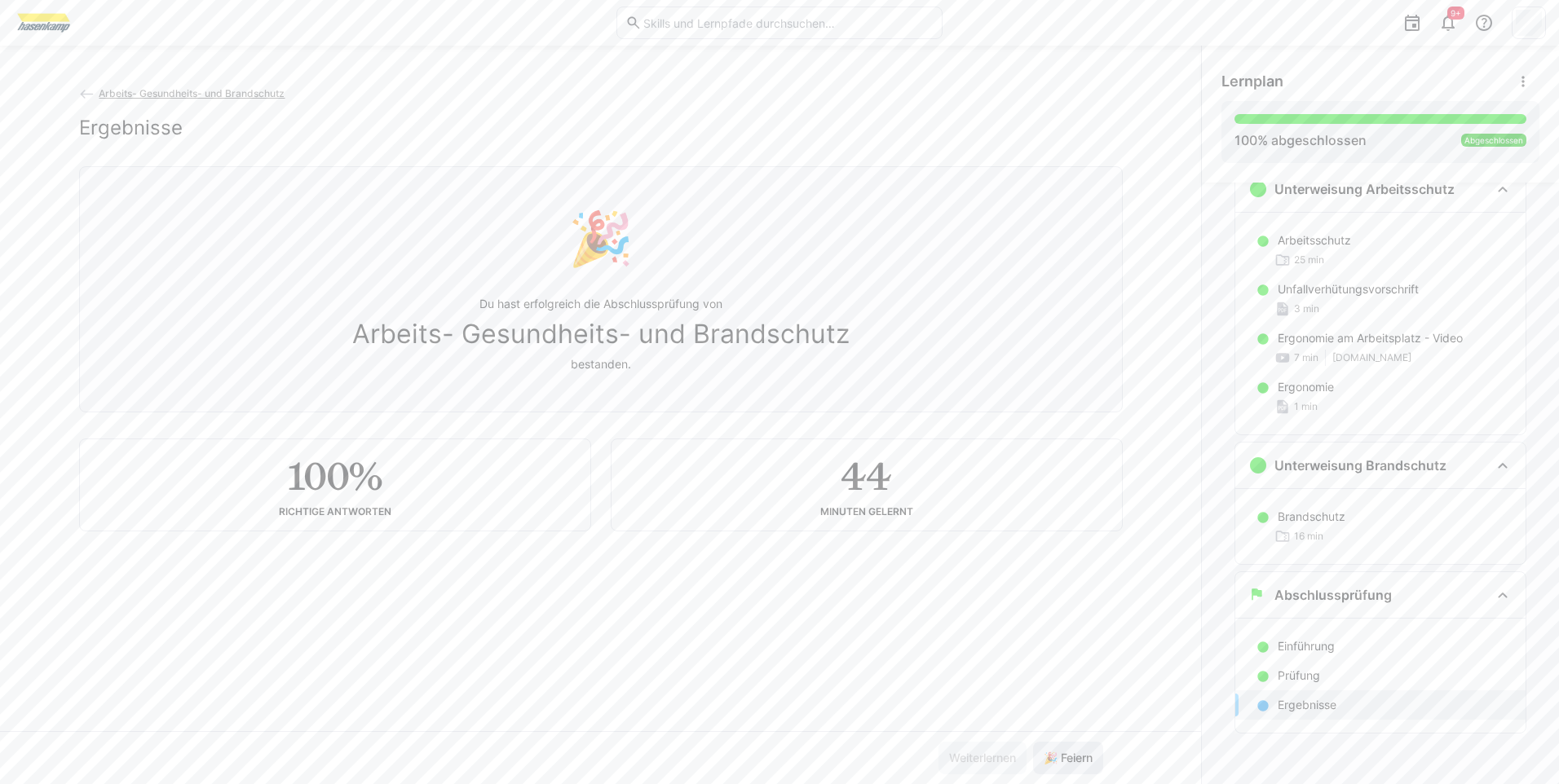
click at [1086, 756] on span "🎉 Feiern" at bounding box center [1068, 757] width 54 height 16
click at [1084, 755] on span "🎉 Feiern" at bounding box center [1068, 757] width 54 height 16
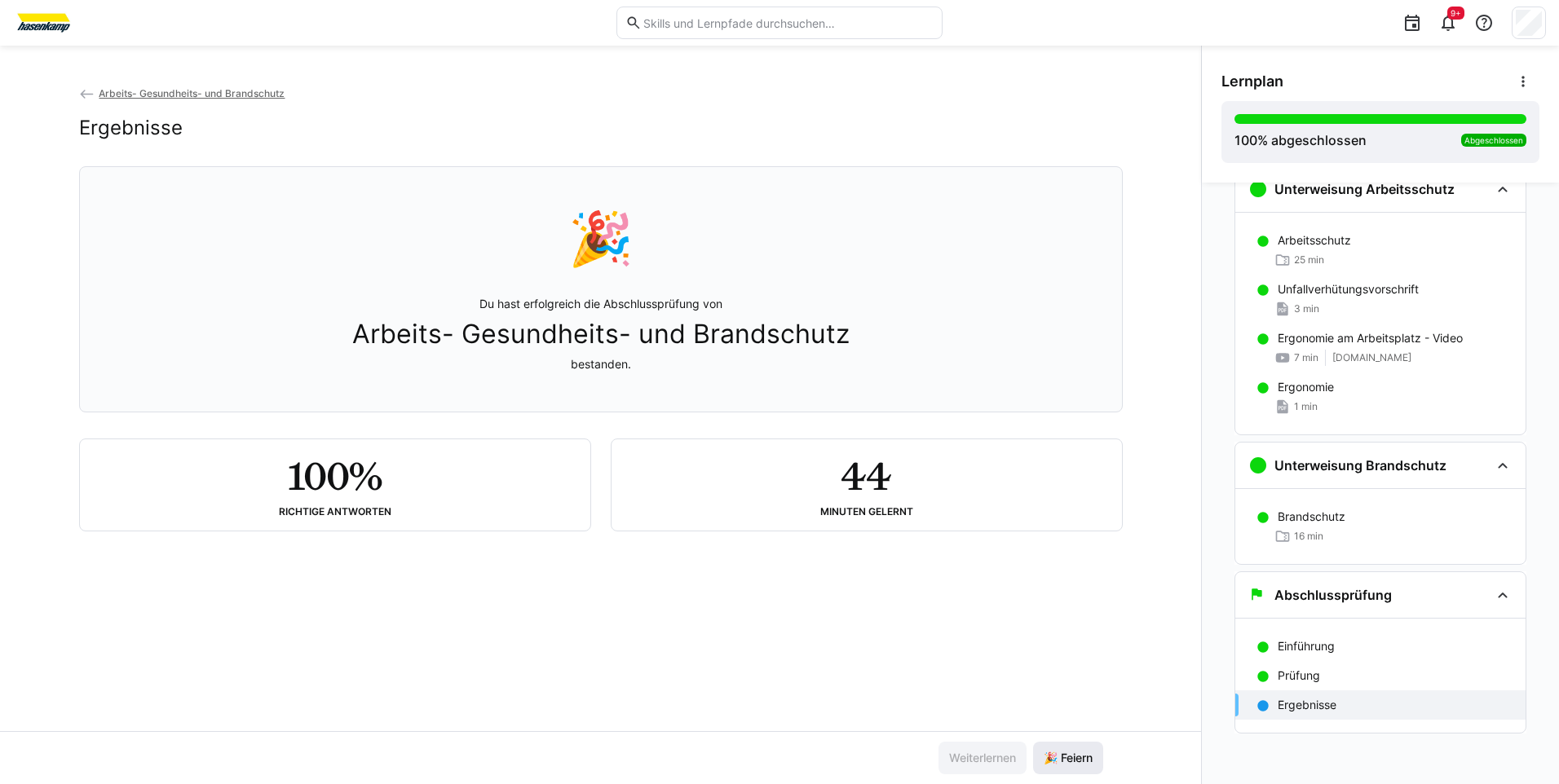
click at [1070, 750] on span "🎉 Feiern" at bounding box center [1068, 757] width 54 height 16
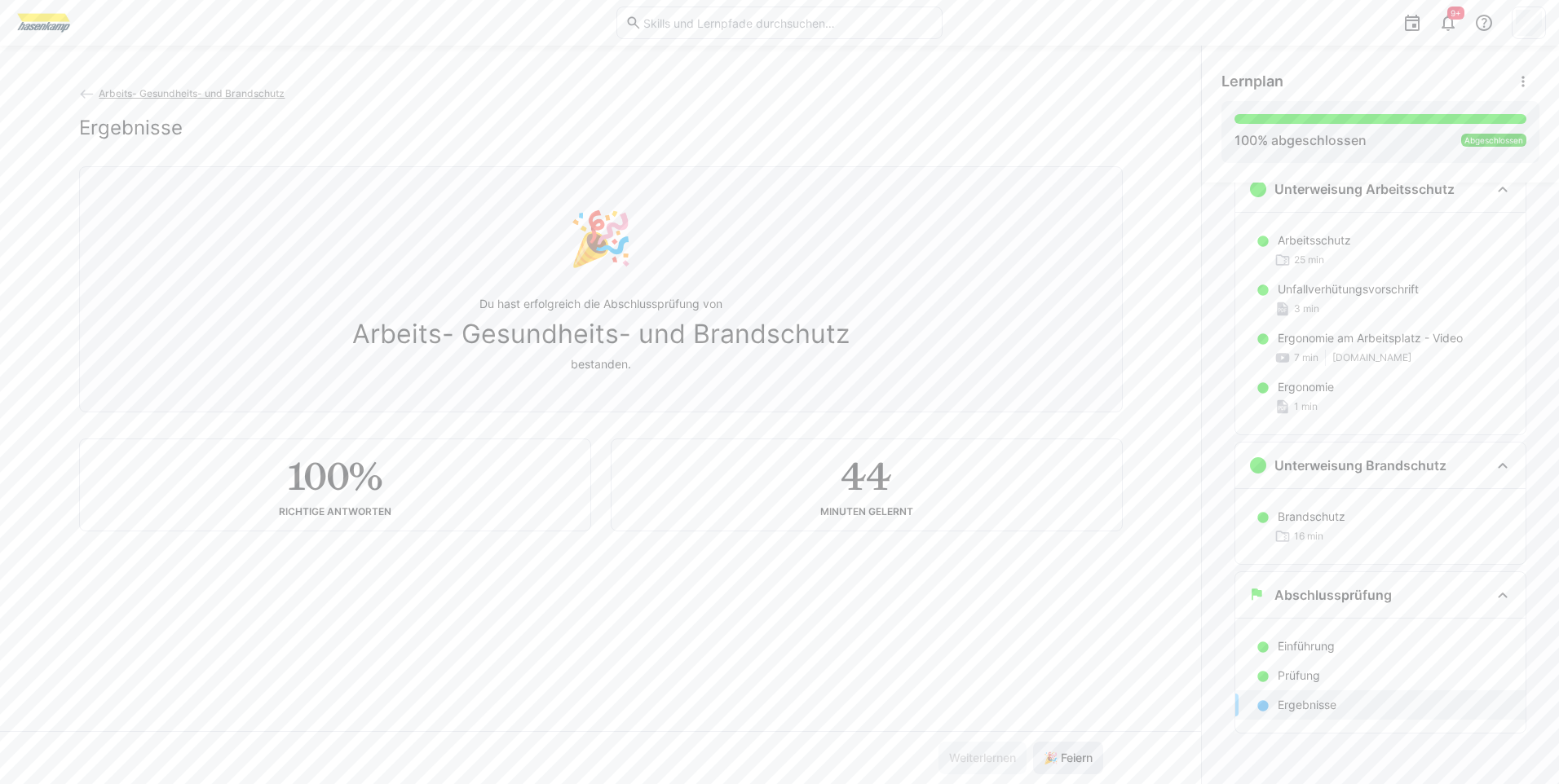
click at [1070, 750] on span "🎉 Feiern" at bounding box center [1068, 757] width 54 height 16
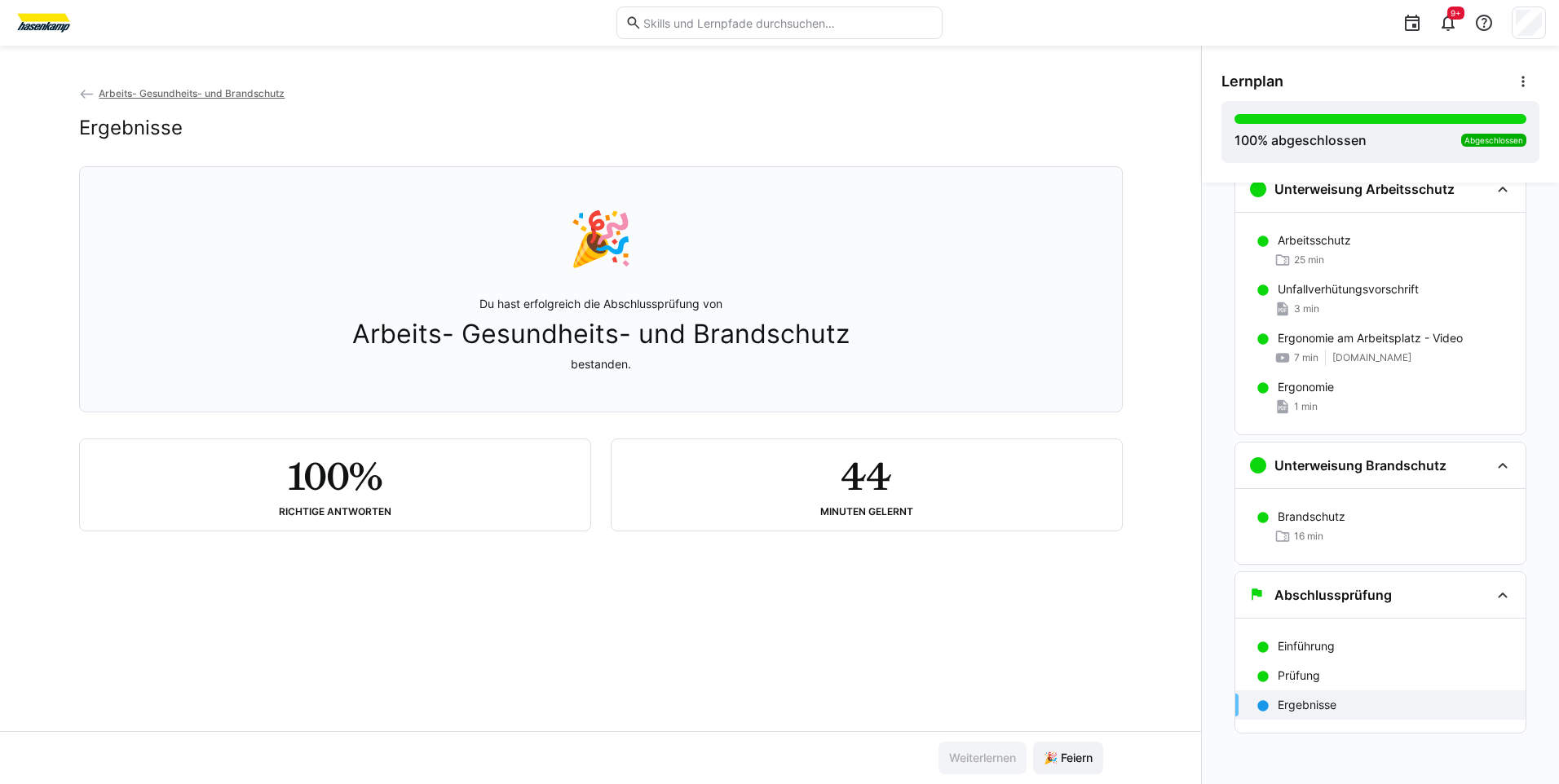
click at [50, 10] on img at bounding box center [44, 23] width 61 height 26
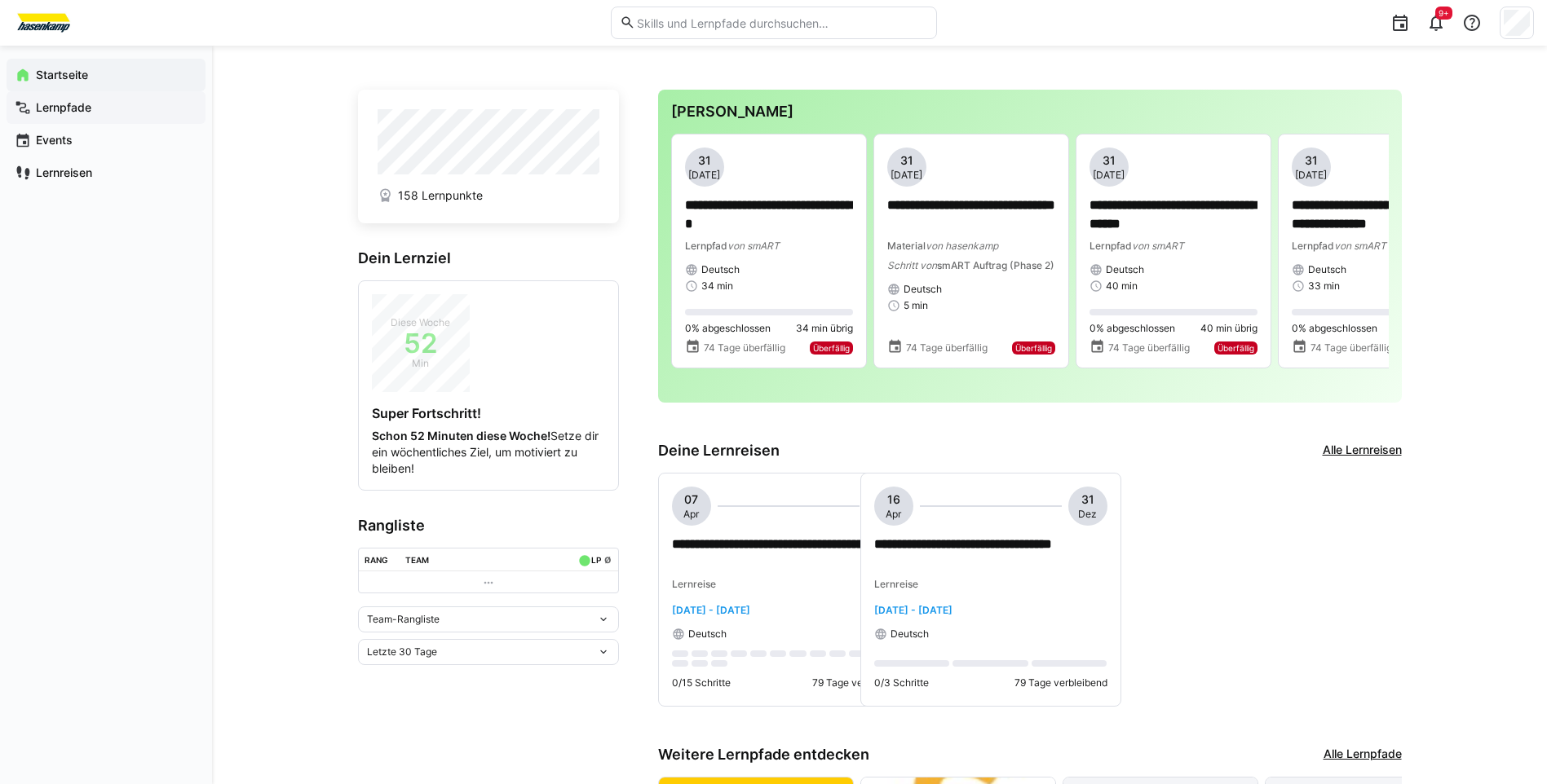
click at [0, 0] on app-navigation-label "Lernpfade" at bounding box center [0, 0] width 0 height 0
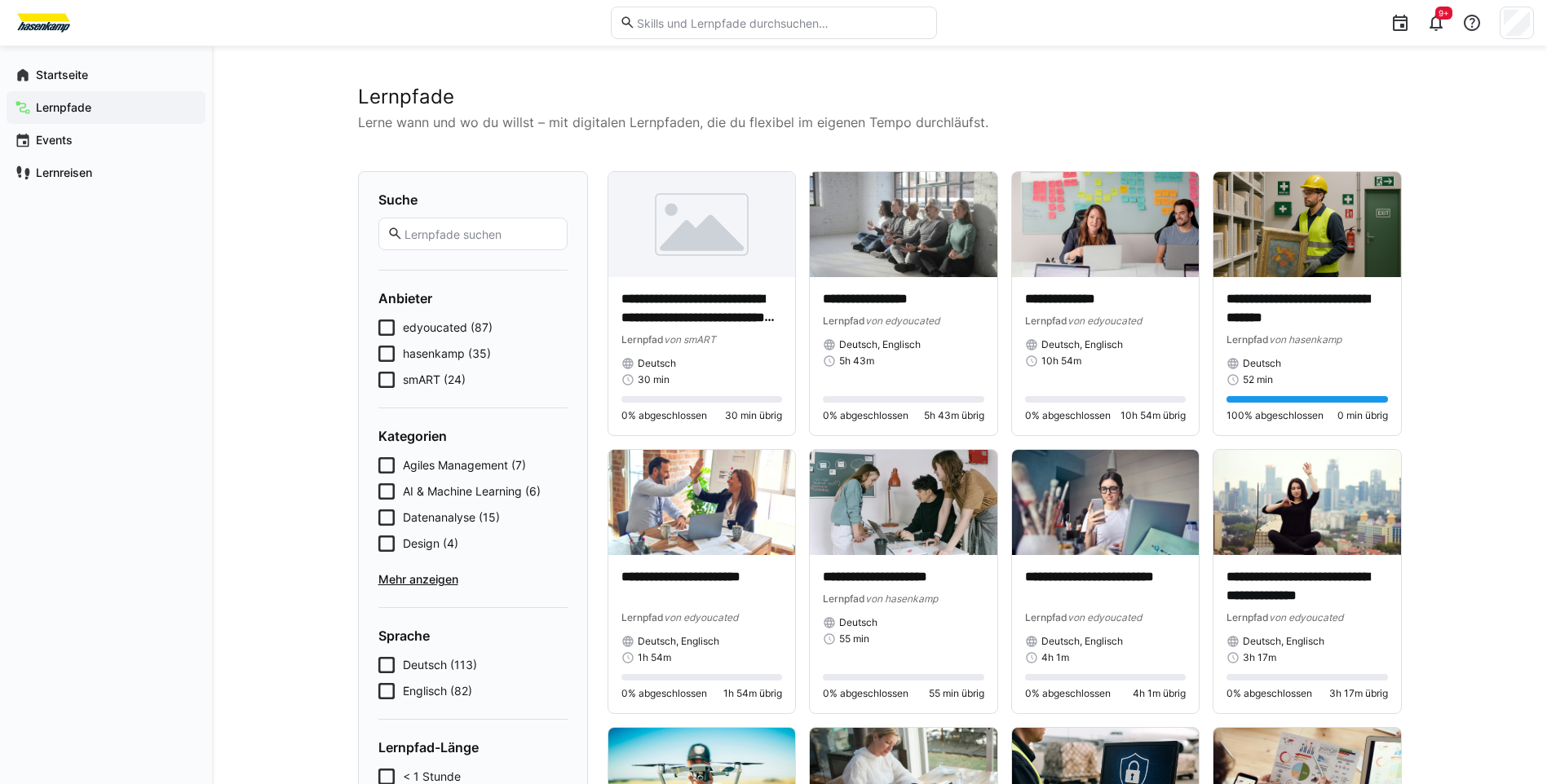
click at [388, 379] on icon at bounding box center [386, 379] width 16 height 16
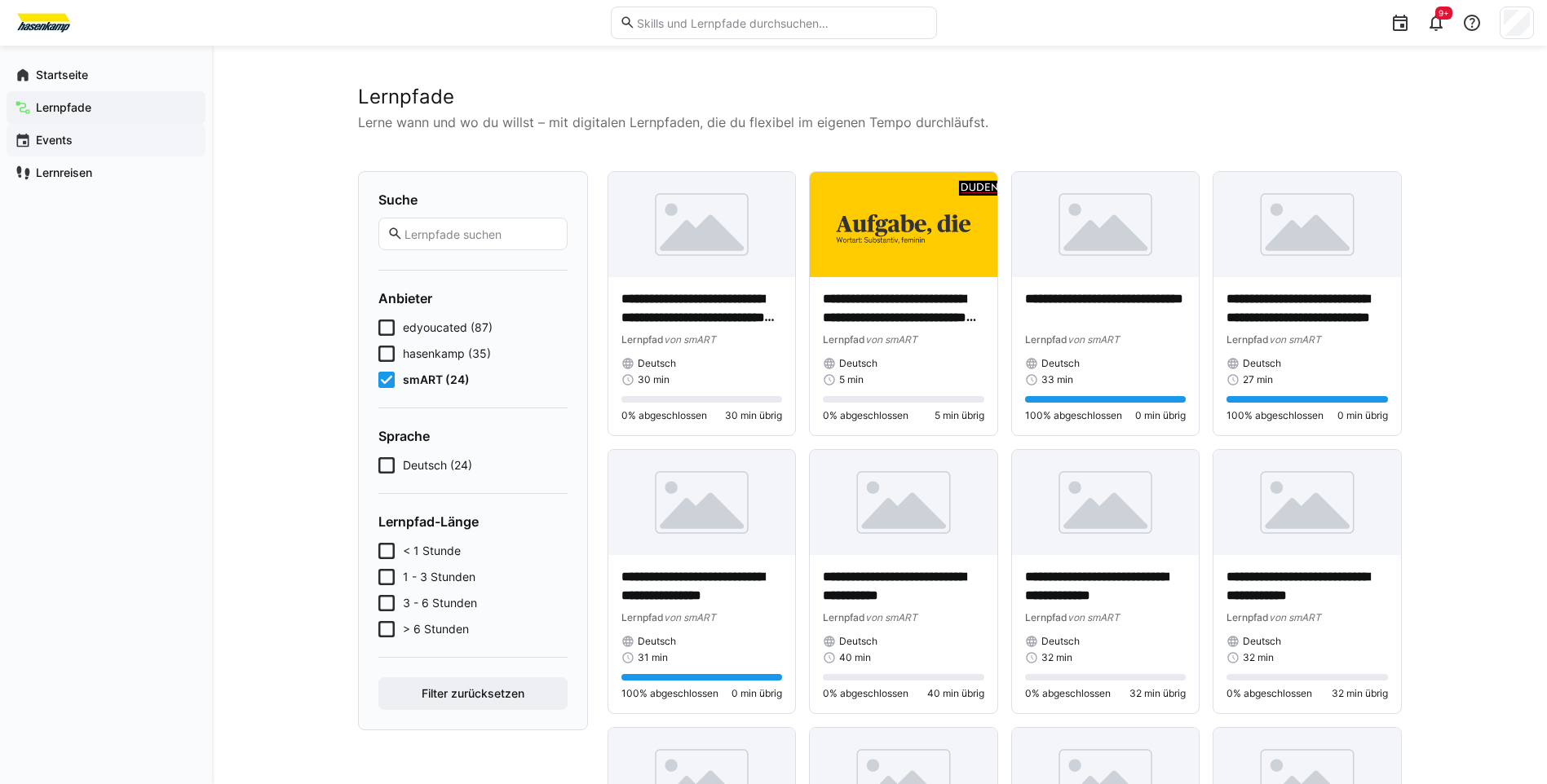
click at [0, 0] on app-navigation-label "Events" at bounding box center [0, 0] width 0 height 0
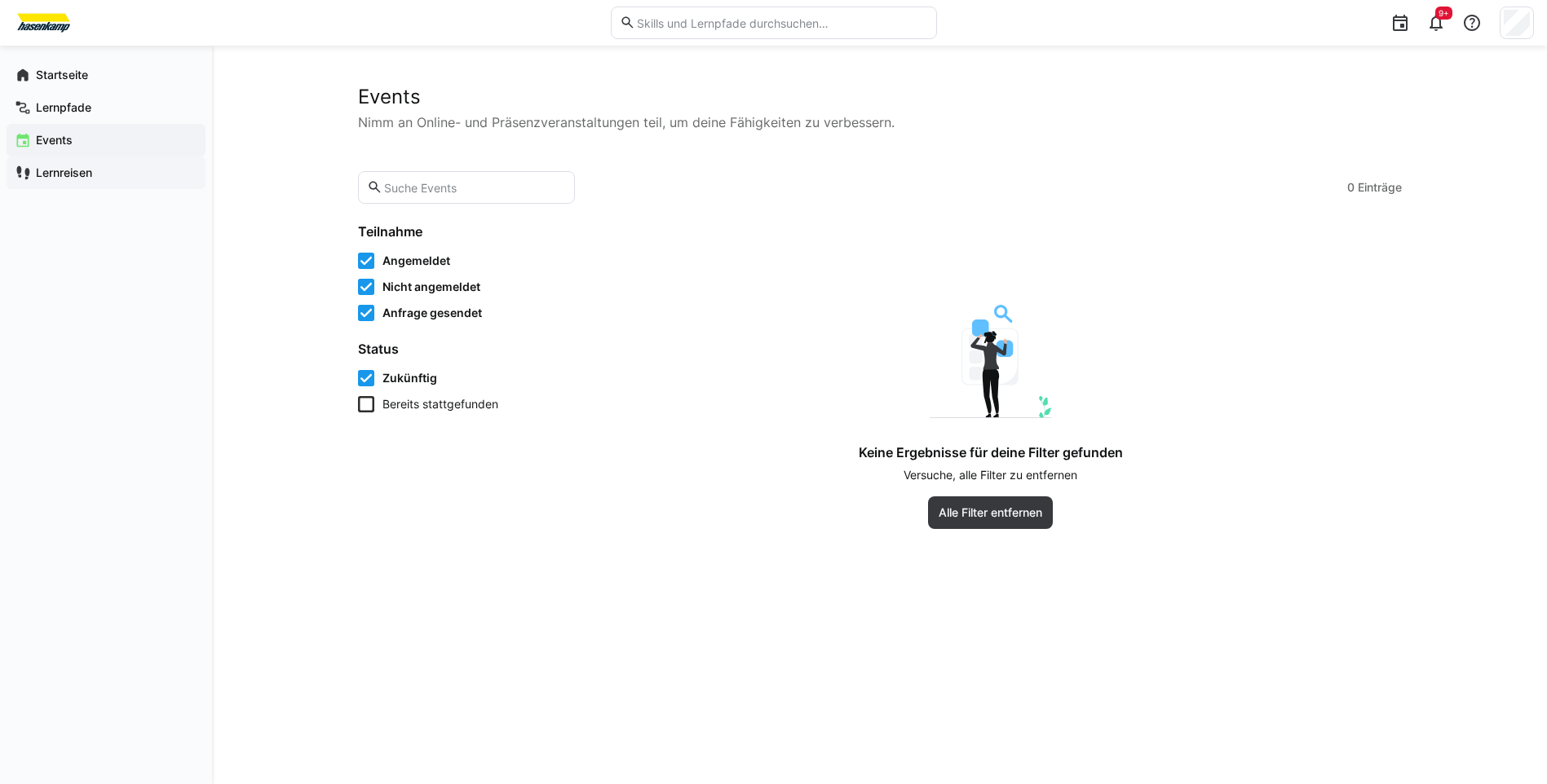
click at [0, 0] on app-navigation-label "Lernreisen" at bounding box center [0, 0] width 0 height 0
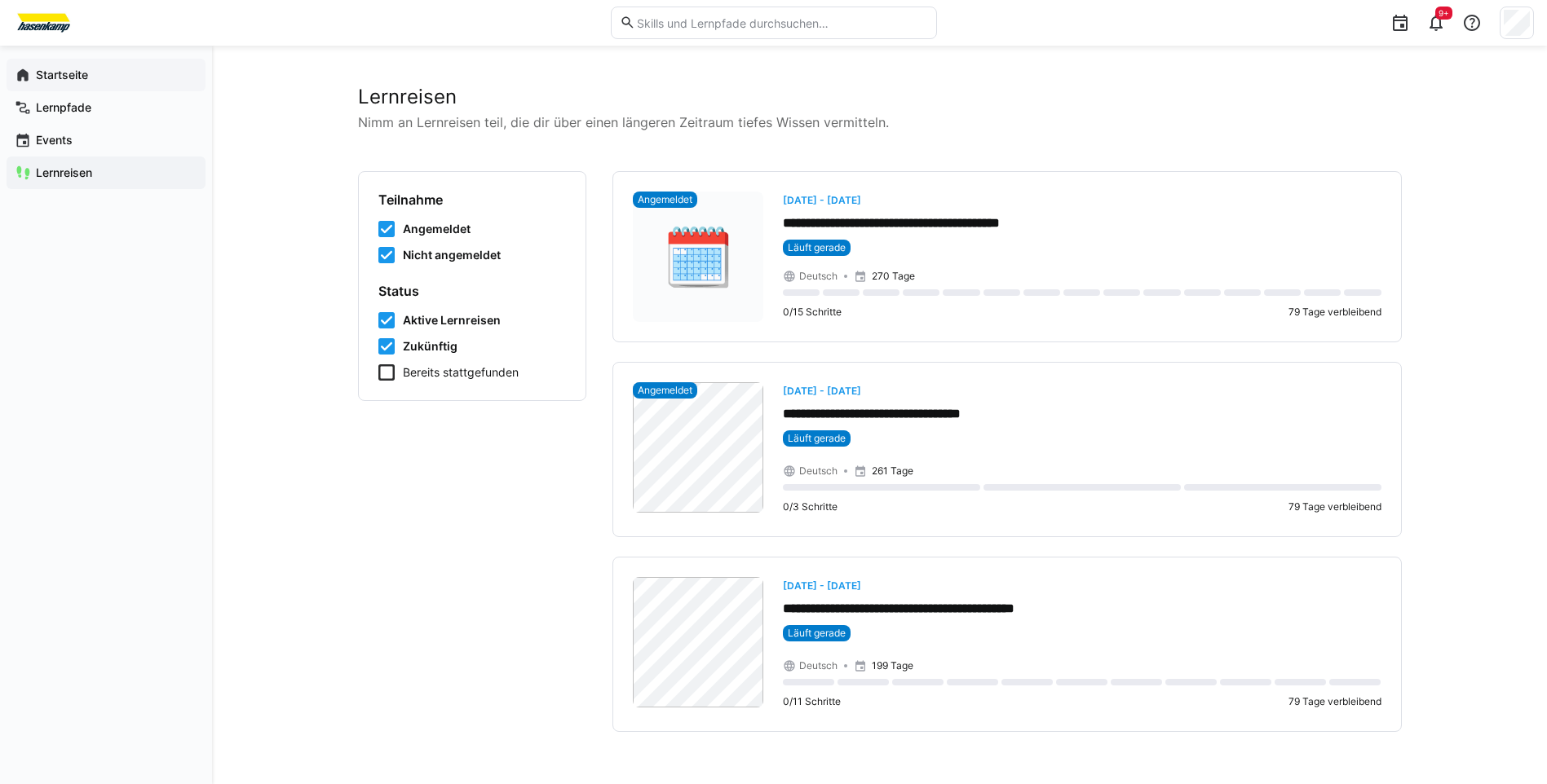
click at [36, 66] on span "Startseite" at bounding box center [115, 74] width 164 height 16
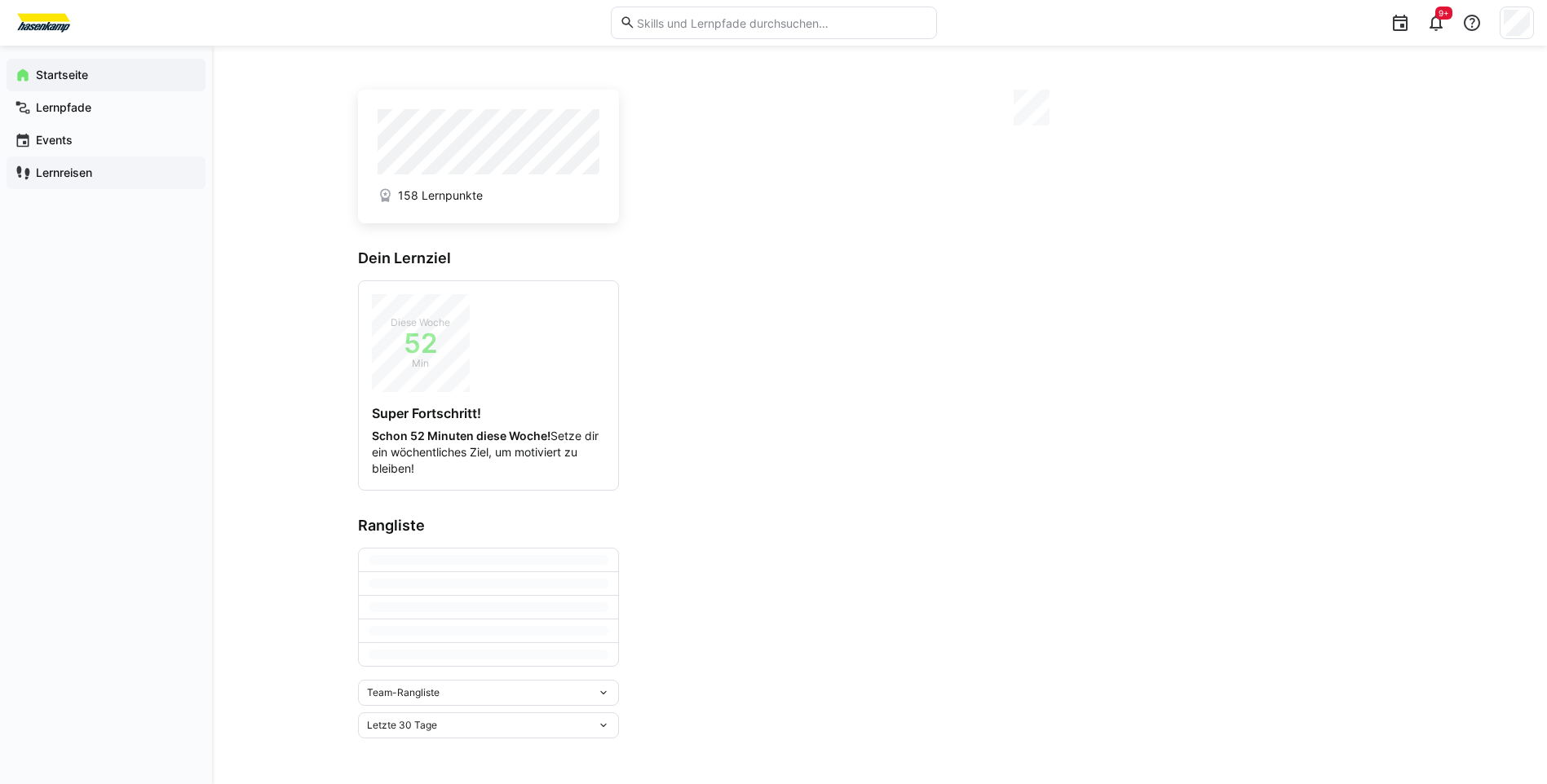
click at [0, 0] on app-navigation-label "Lernreisen" at bounding box center [0, 0] width 0 height 0
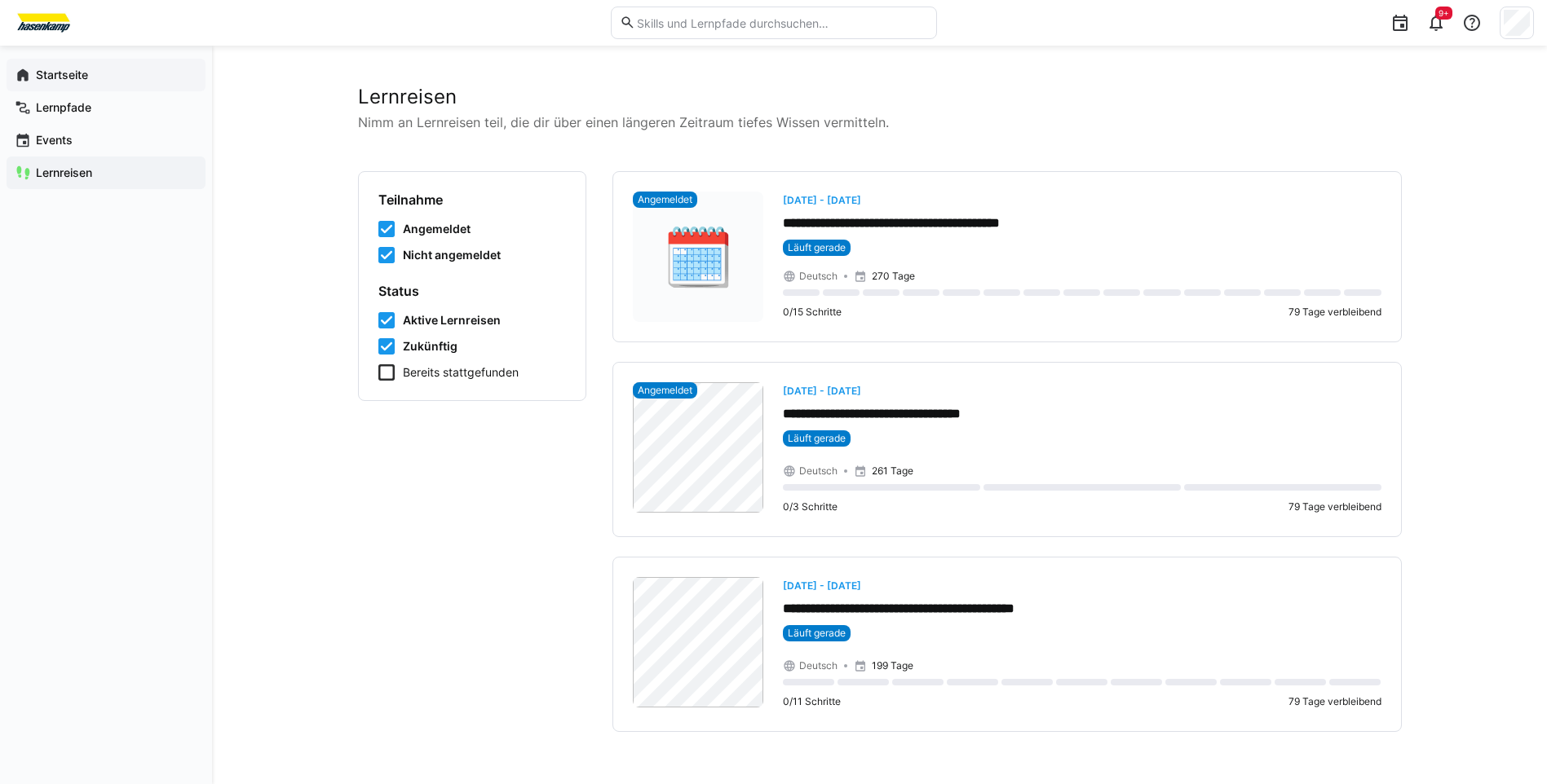
click at [52, 65] on div "Startseite" at bounding box center [106, 75] width 199 height 33
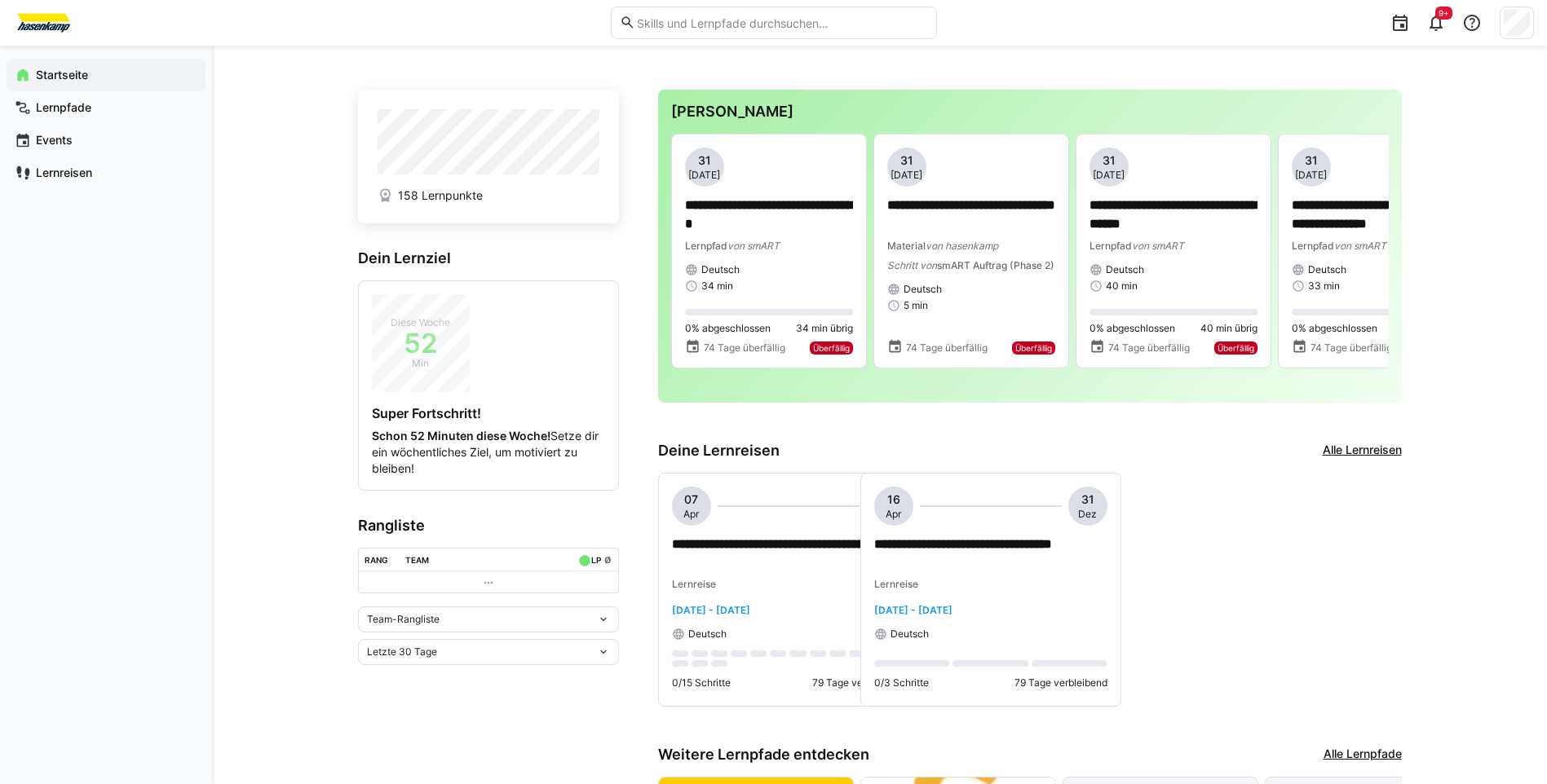
click at [455, 558] on th "Team" at bounding box center [485, 559] width 170 height 23
click at [407, 616] on span "Team-Rangliste" at bounding box center [403, 620] width 72 height 13
click at [389, 642] on div "Letzte 30 Tage" at bounding box center [488, 652] width 261 height 26
click at [247, 606] on div "**********" at bounding box center [880, 575] width 1335 height 1061
